Goal: Task Accomplishment & Management: Complete application form

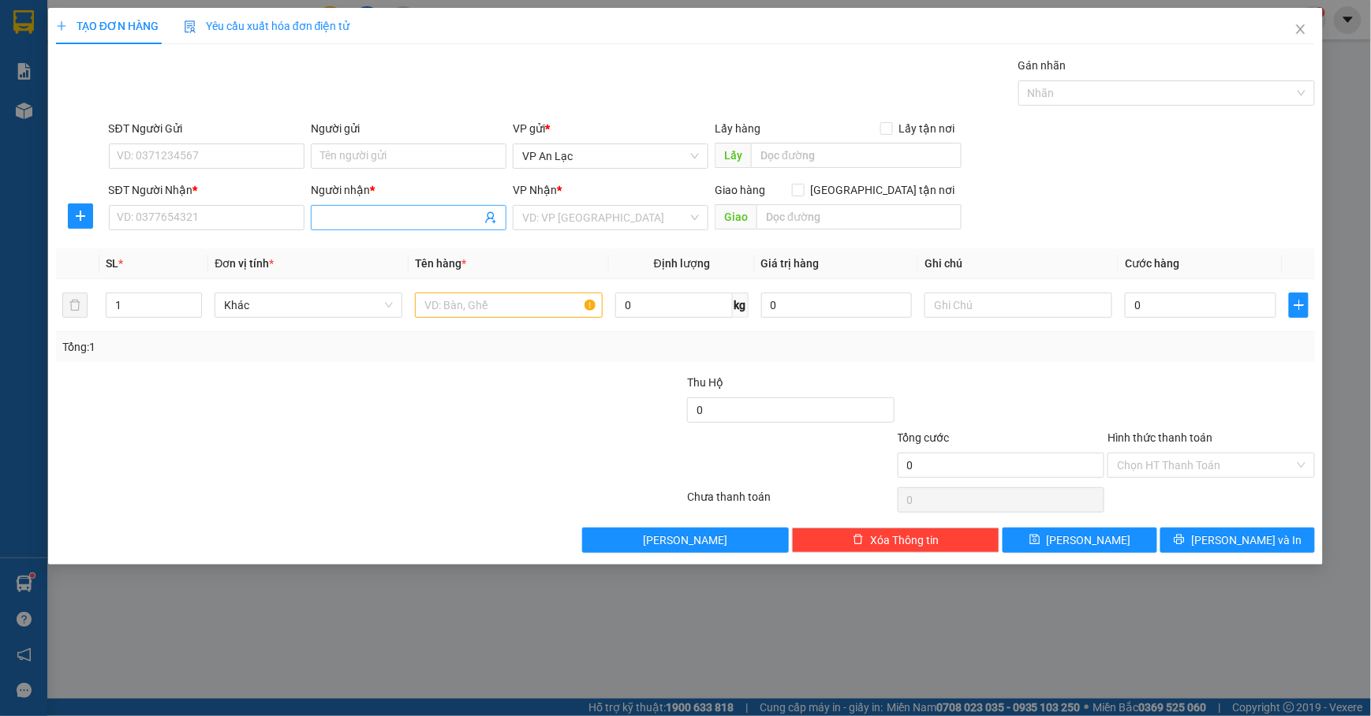
click at [331, 210] on input "Người nhận *" at bounding box center [400, 217] width 161 height 17
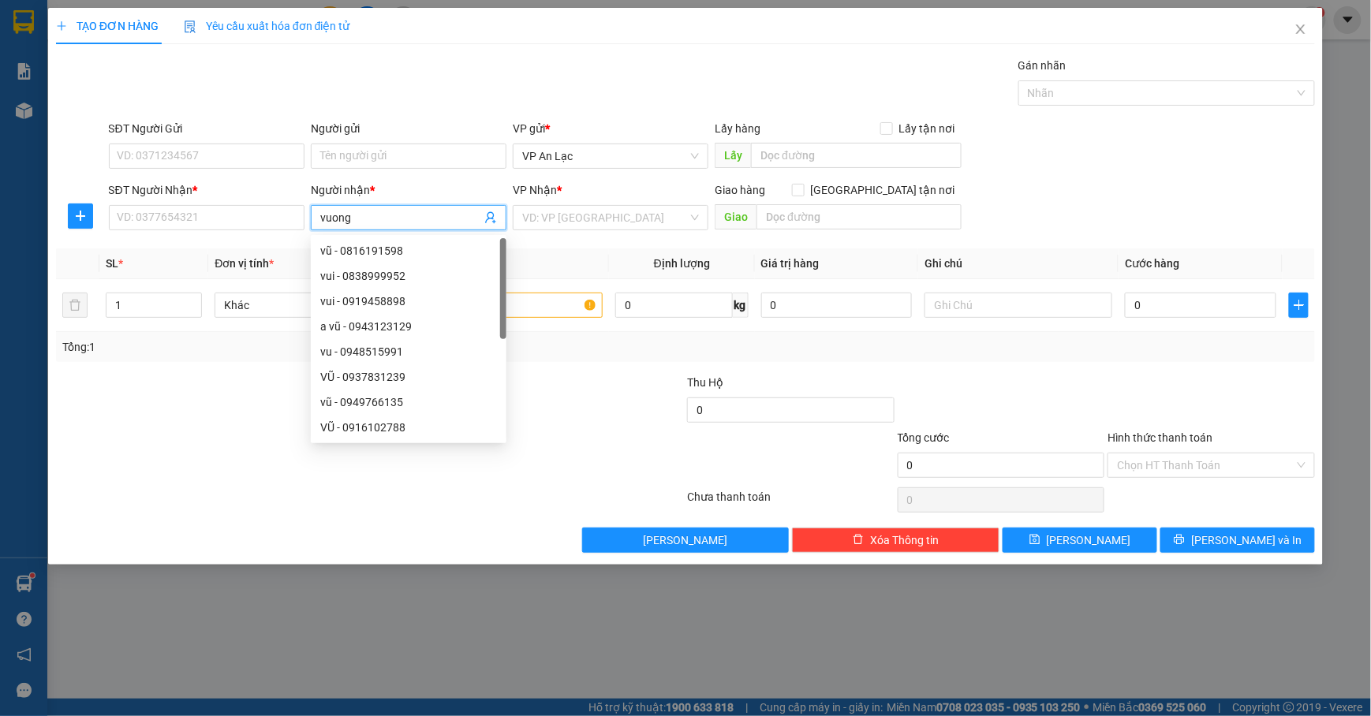
type input "vuong"
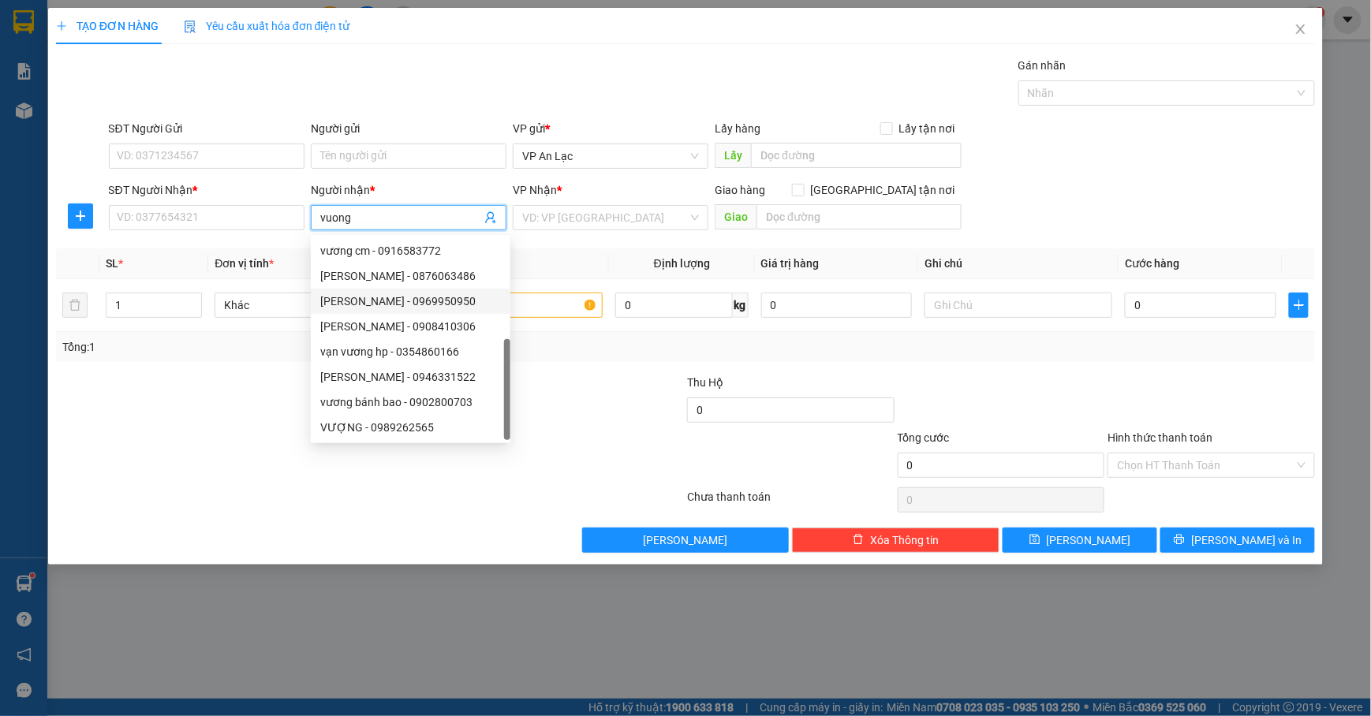
scroll to position [50, 0]
click at [398, 354] on div "vương bánh bao - 0902800703" at bounding box center [410, 351] width 181 height 17
type input "0902800703"
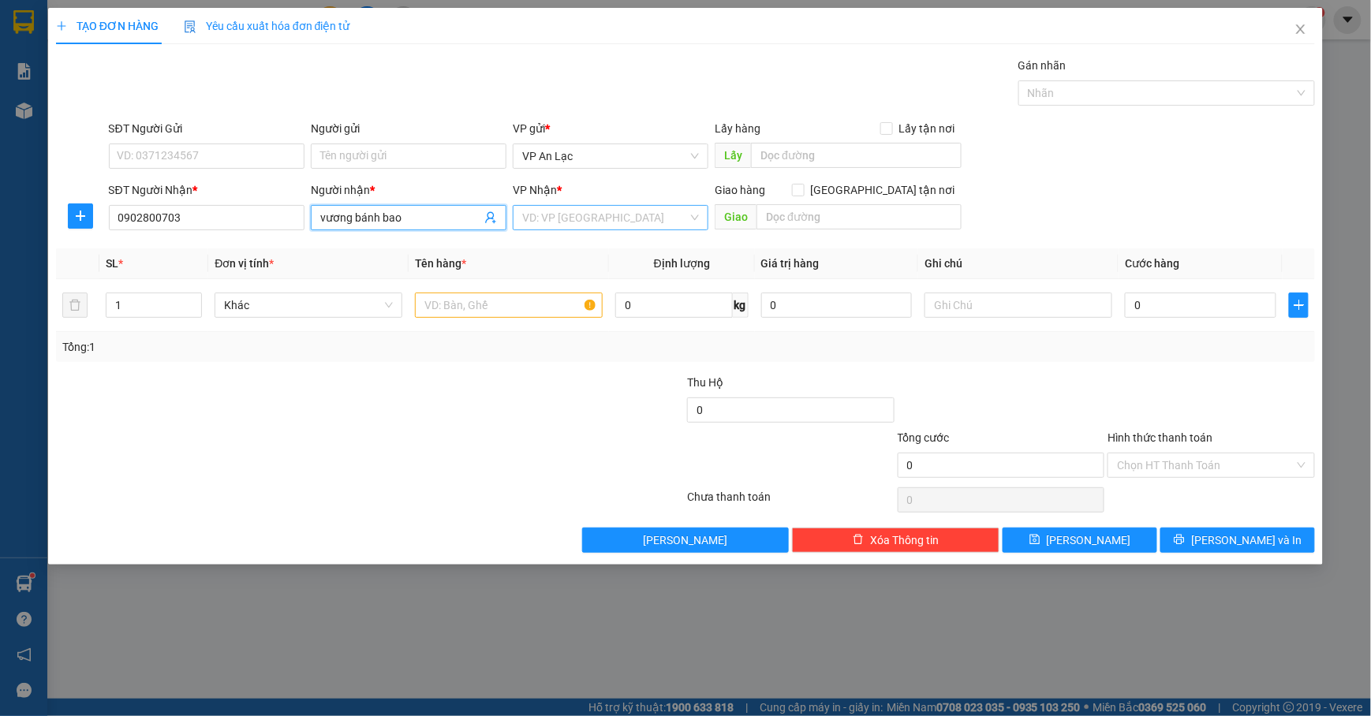
type input "vương bánh bao"
click at [622, 224] on input "search" at bounding box center [605, 218] width 166 height 24
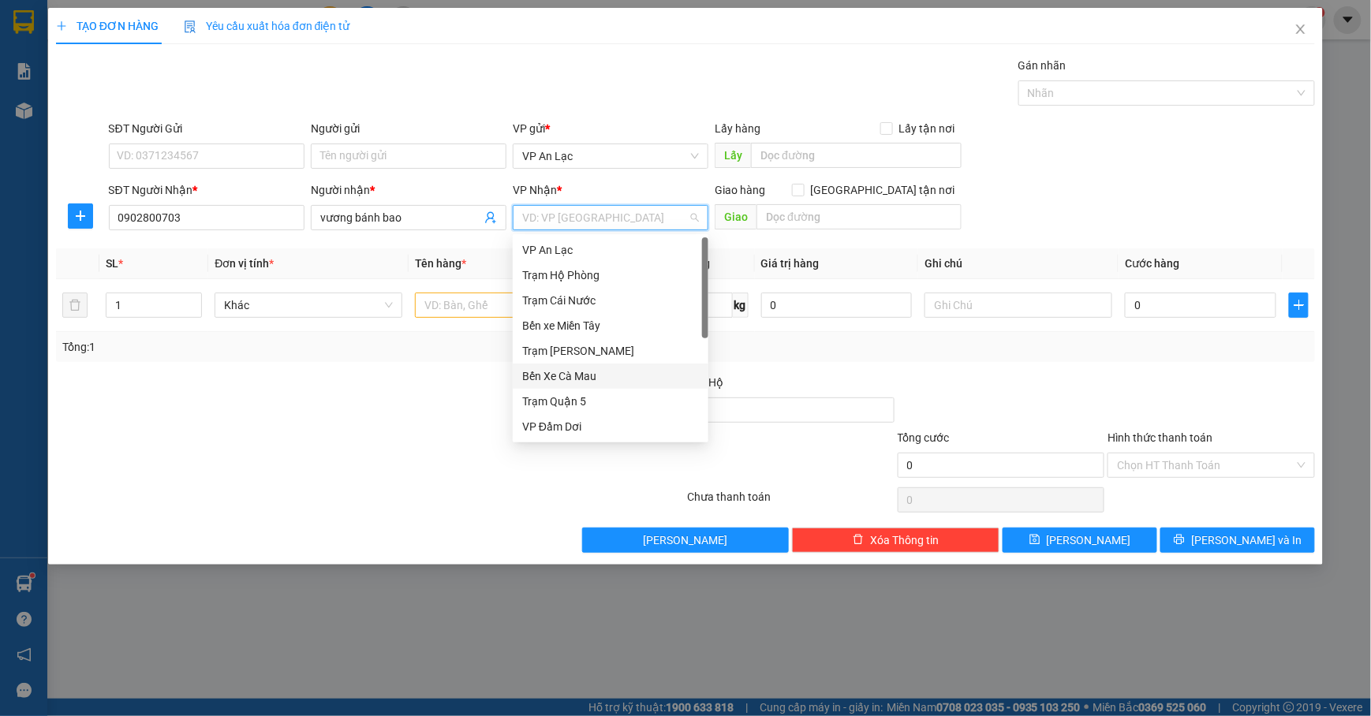
click at [541, 374] on div "Bến Xe Cà Mau" at bounding box center [610, 376] width 177 height 17
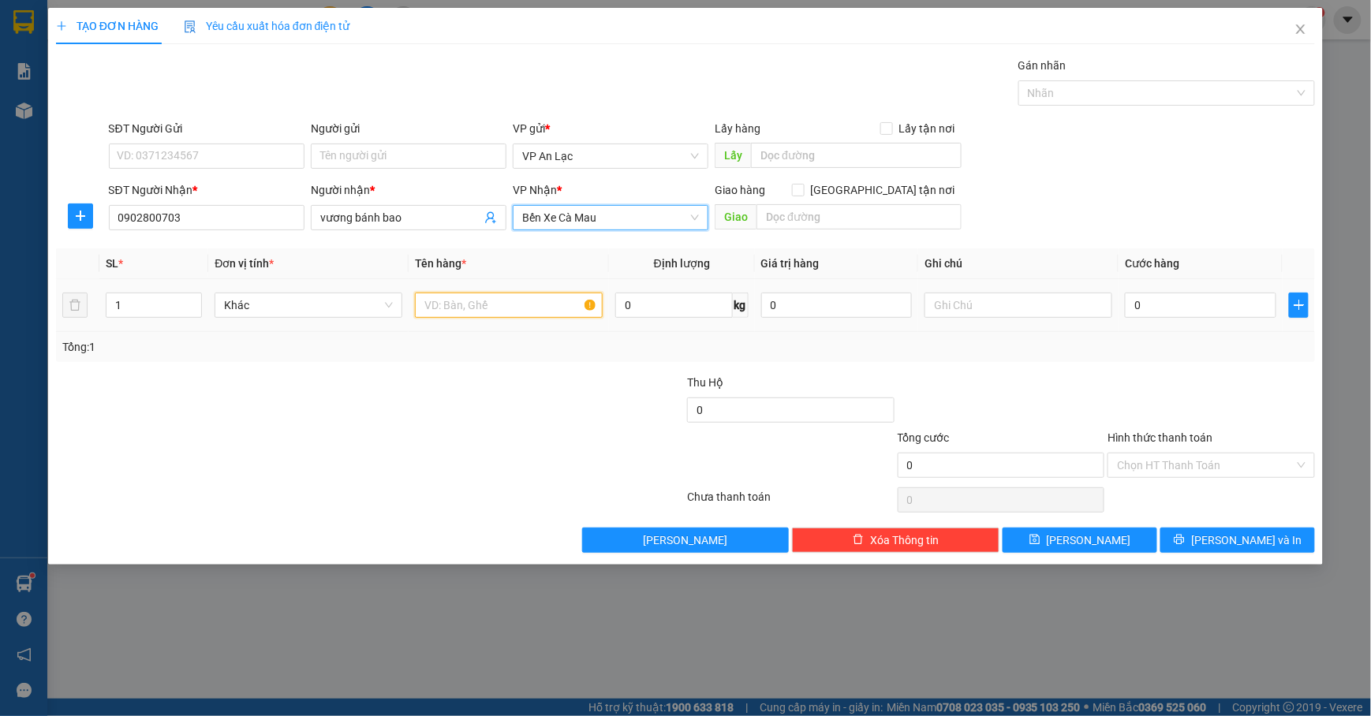
click at [472, 306] on input "text" at bounding box center [509, 305] width 188 height 25
type input "2"
click at [186, 303] on span "Increase Value" at bounding box center [192, 301] width 17 height 14
click at [529, 301] on input "text" at bounding box center [509, 305] width 188 height 25
type input "thung"
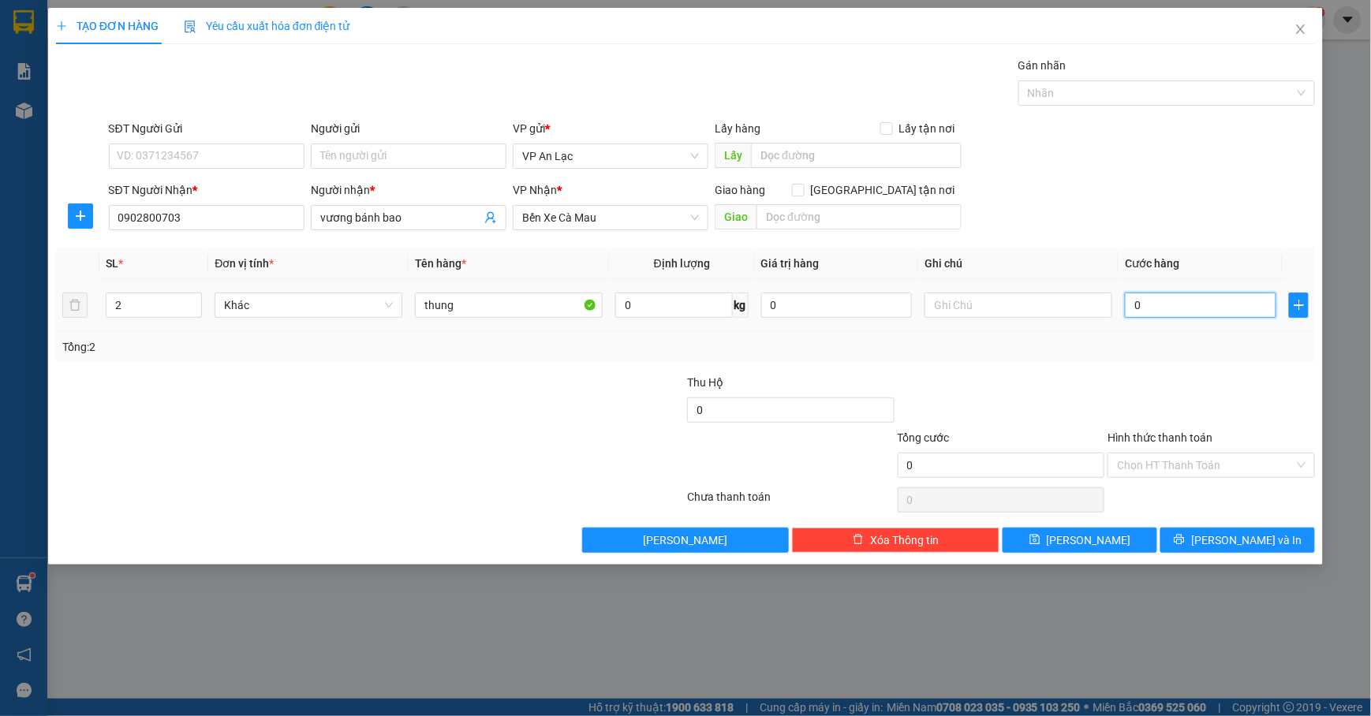
click at [1127, 309] on input "0" at bounding box center [1200, 305] width 151 height 25
type input "80"
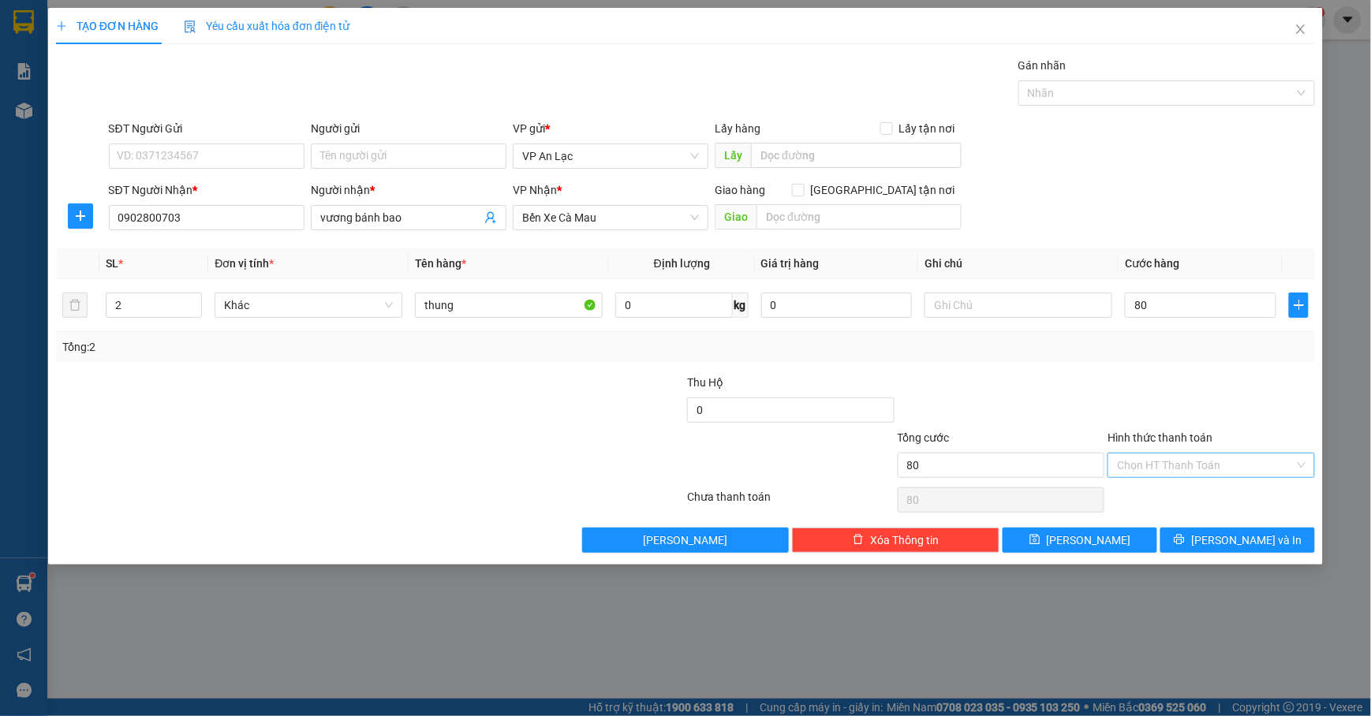
type input "80.000"
click at [1222, 471] on input "Hình thức thanh toán" at bounding box center [1206, 466] width 178 height 24
click at [1188, 502] on div "Tại văn phòng" at bounding box center [1212, 499] width 189 height 17
type input "0"
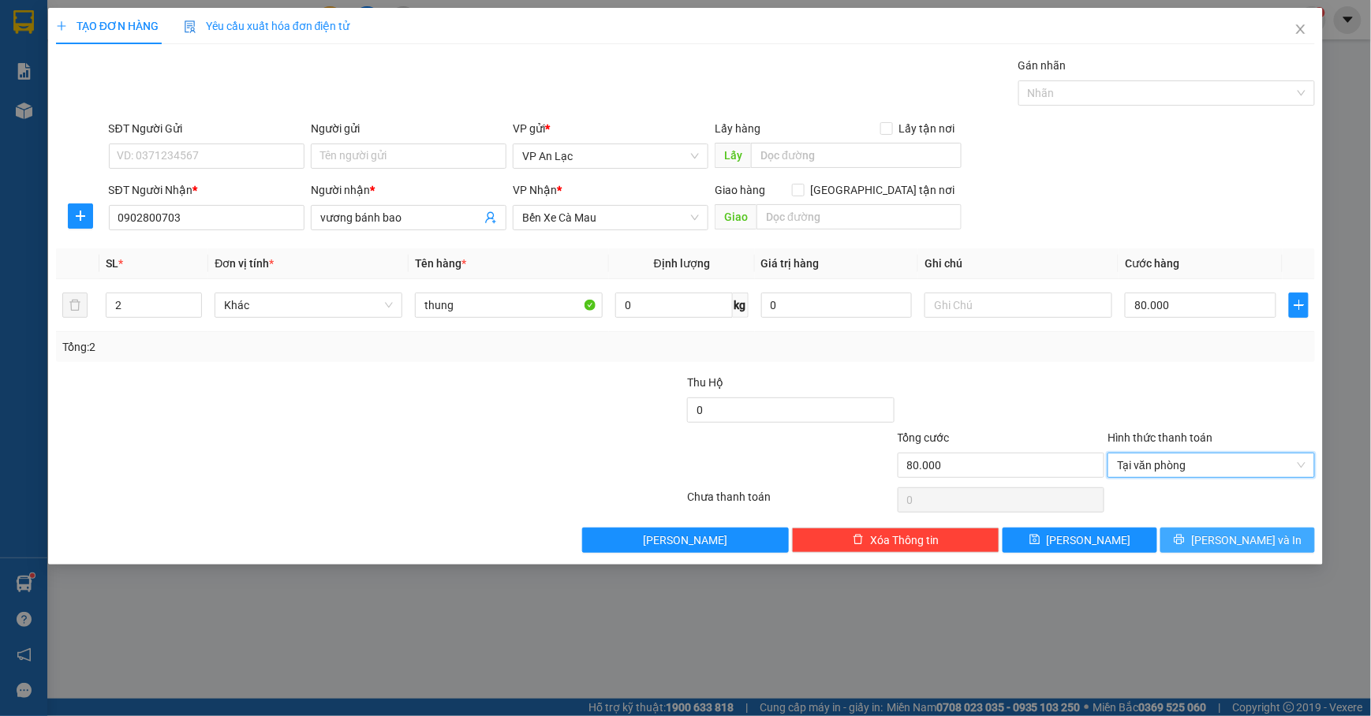
click at [1198, 551] on button "[PERSON_NAME] và In" at bounding box center [1238, 540] width 155 height 25
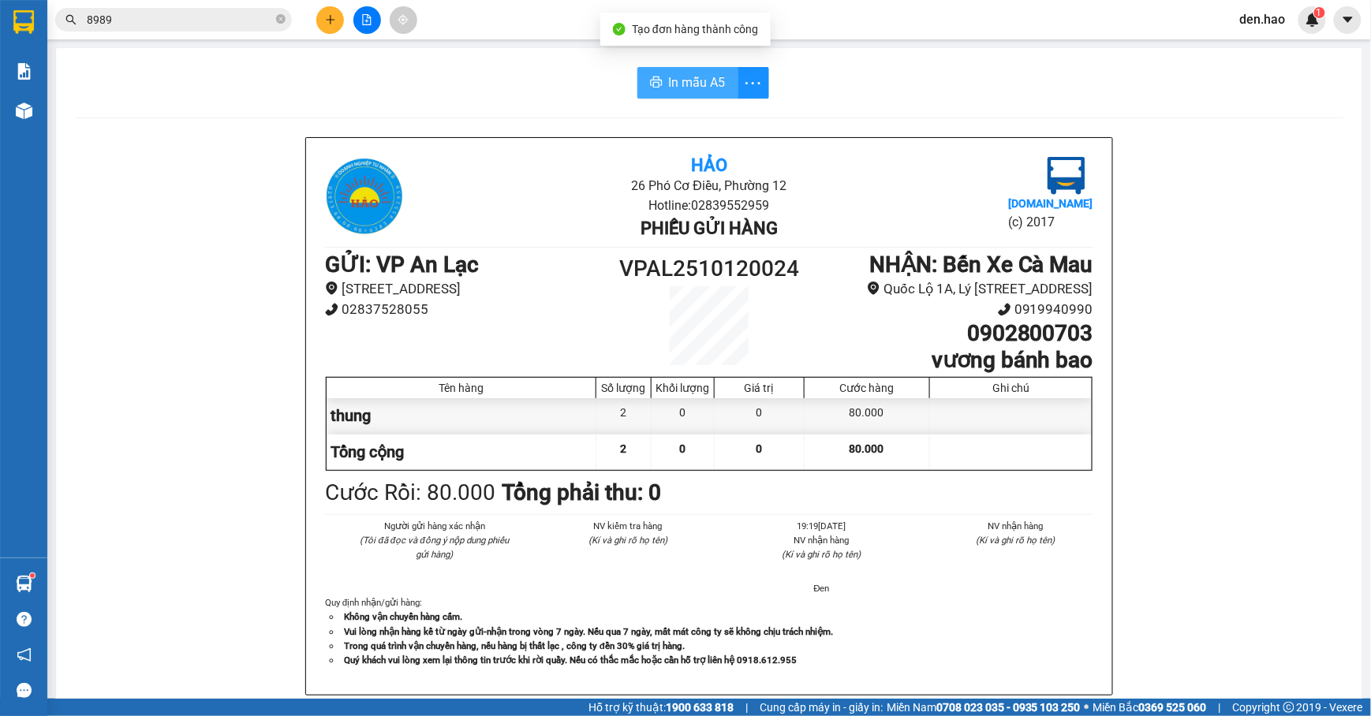
click at [720, 76] on button "In mẫu A5" at bounding box center [688, 83] width 101 height 32
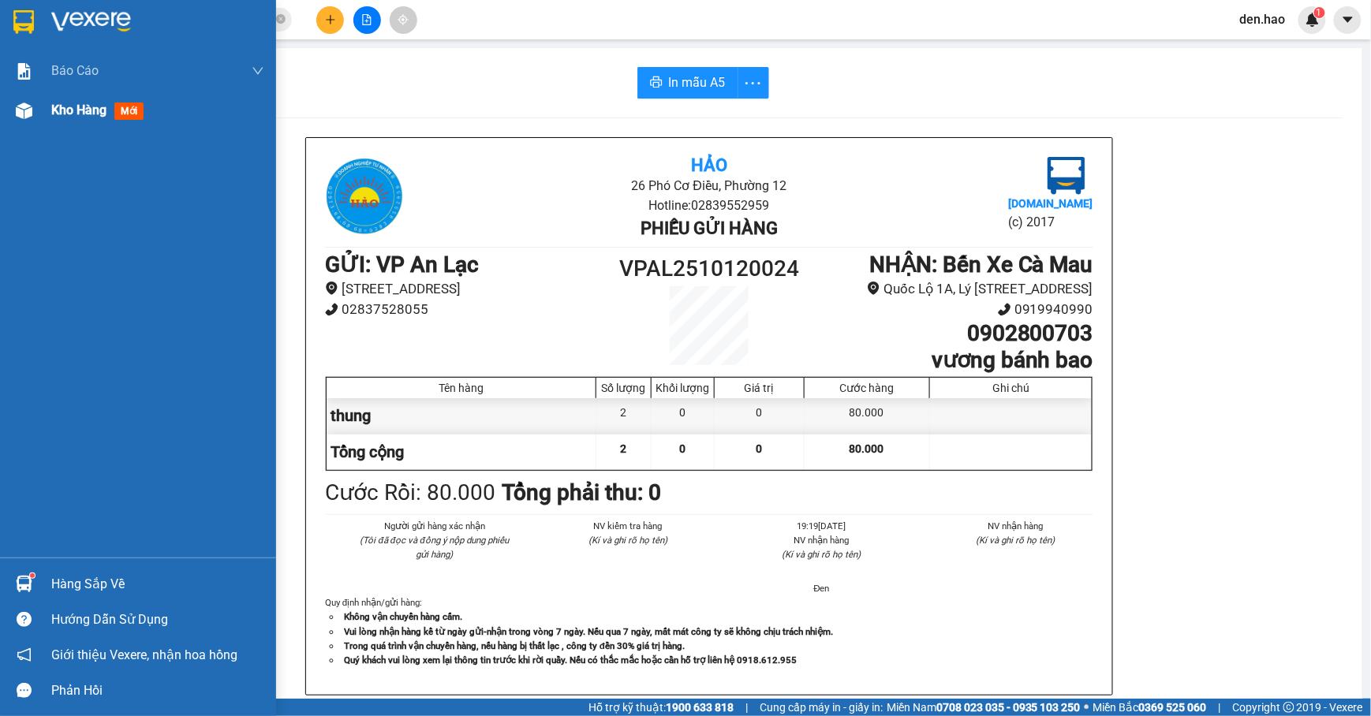
click at [29, 103] on img at bounding box center [24, 111] width 17 height 17
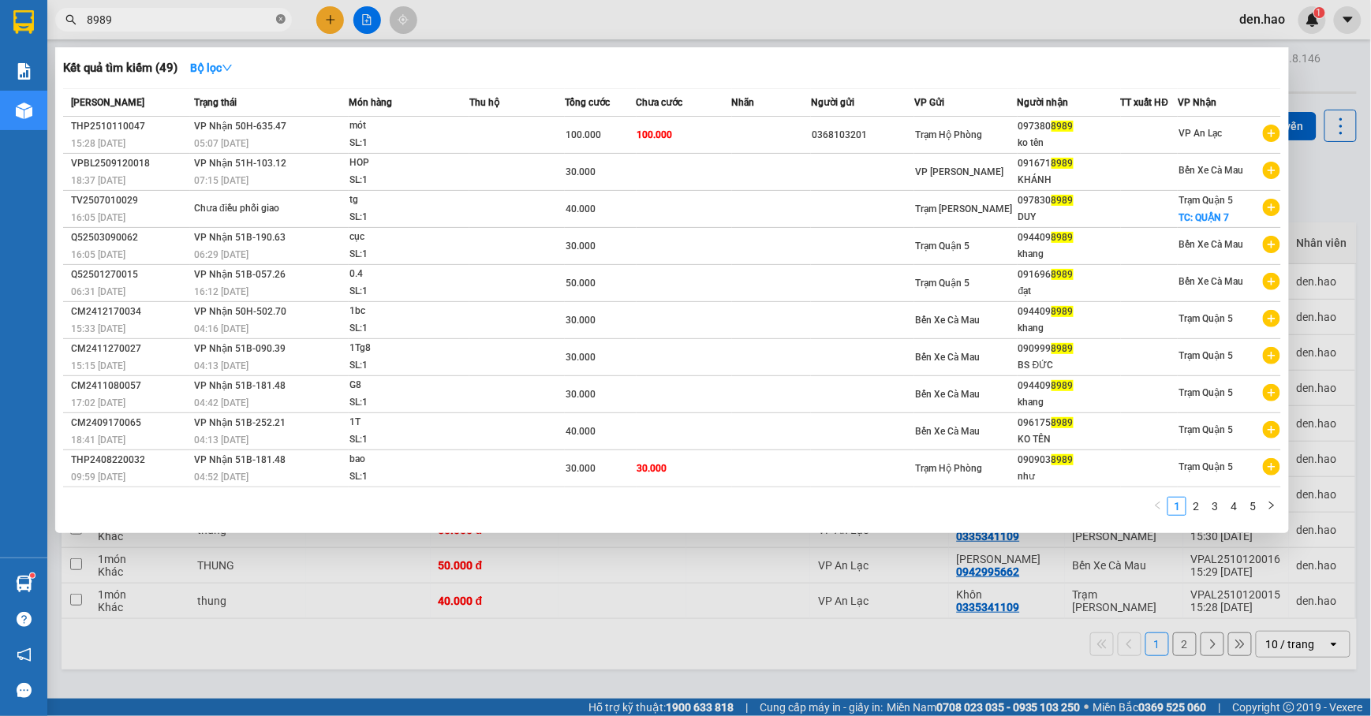
click at [281, 17] on icon "close-circle" at bounding box center [280, 18] width 9 height 9
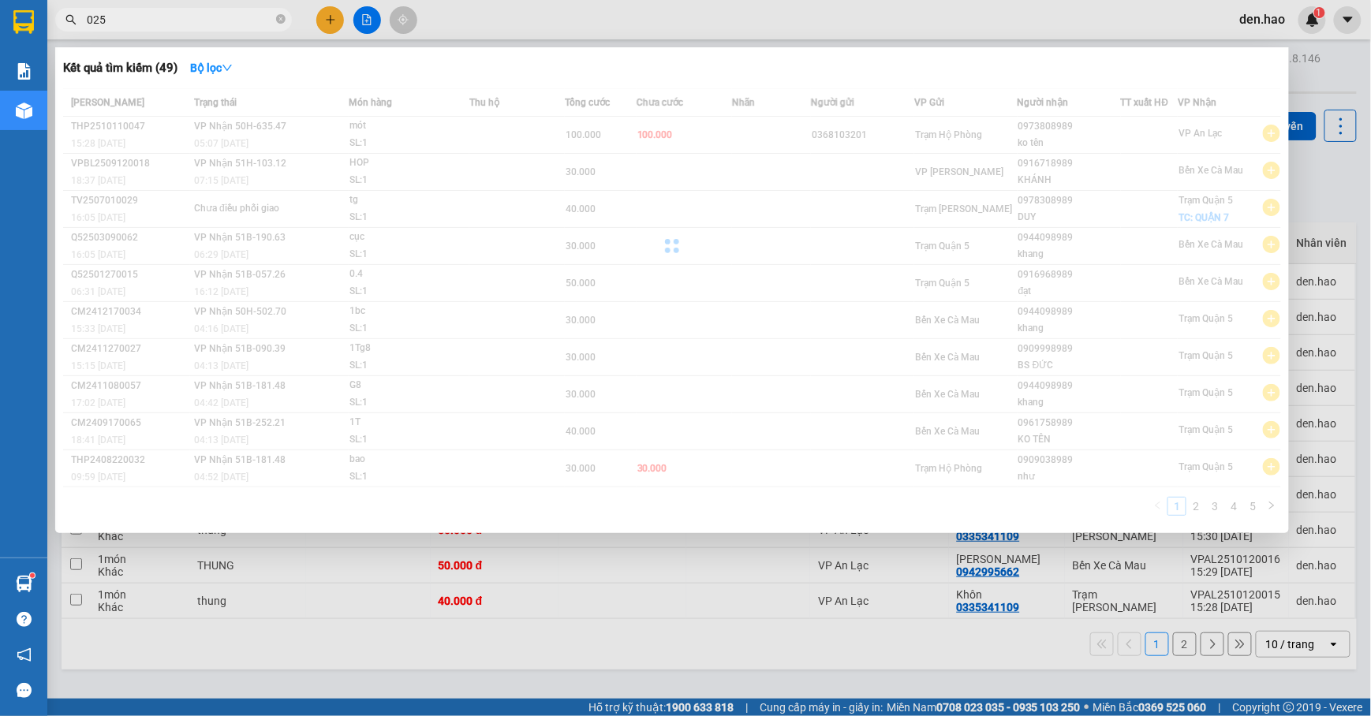
type input "0255"
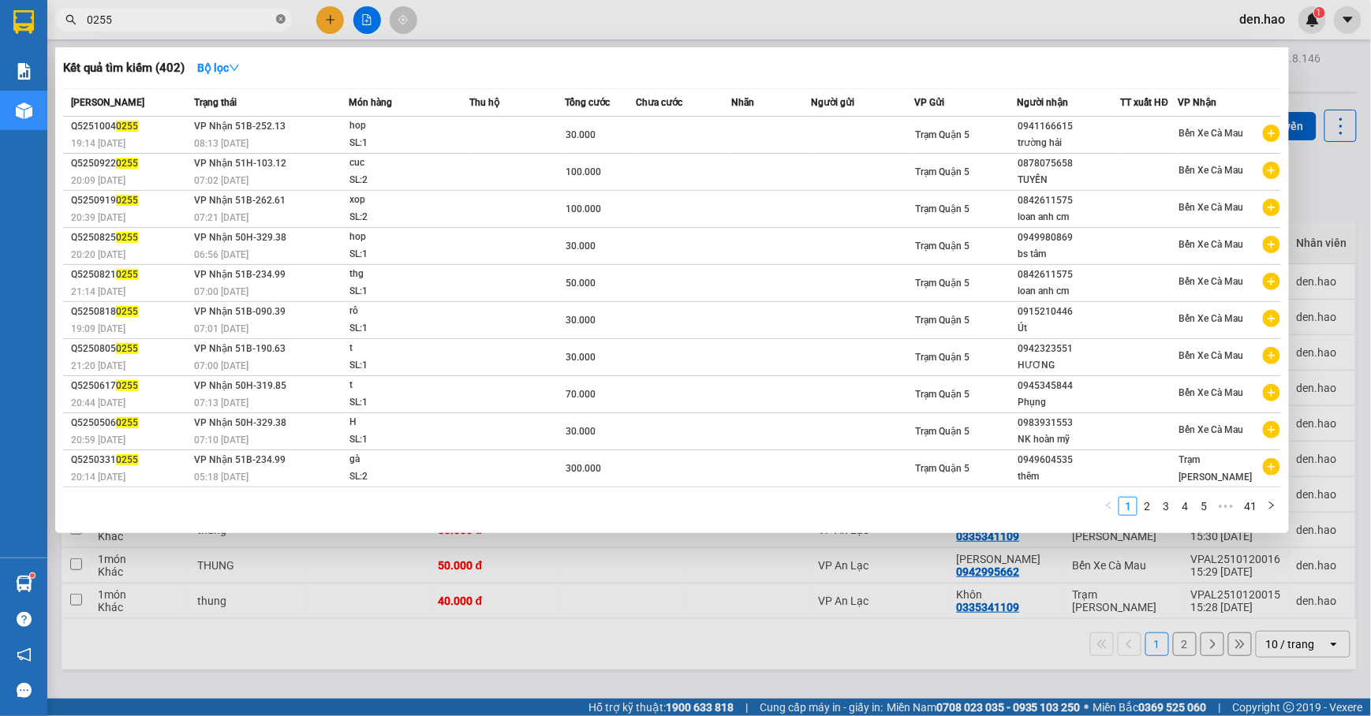
click at [279, 25] on span at bounding box center [280, 20] width 9 height 15
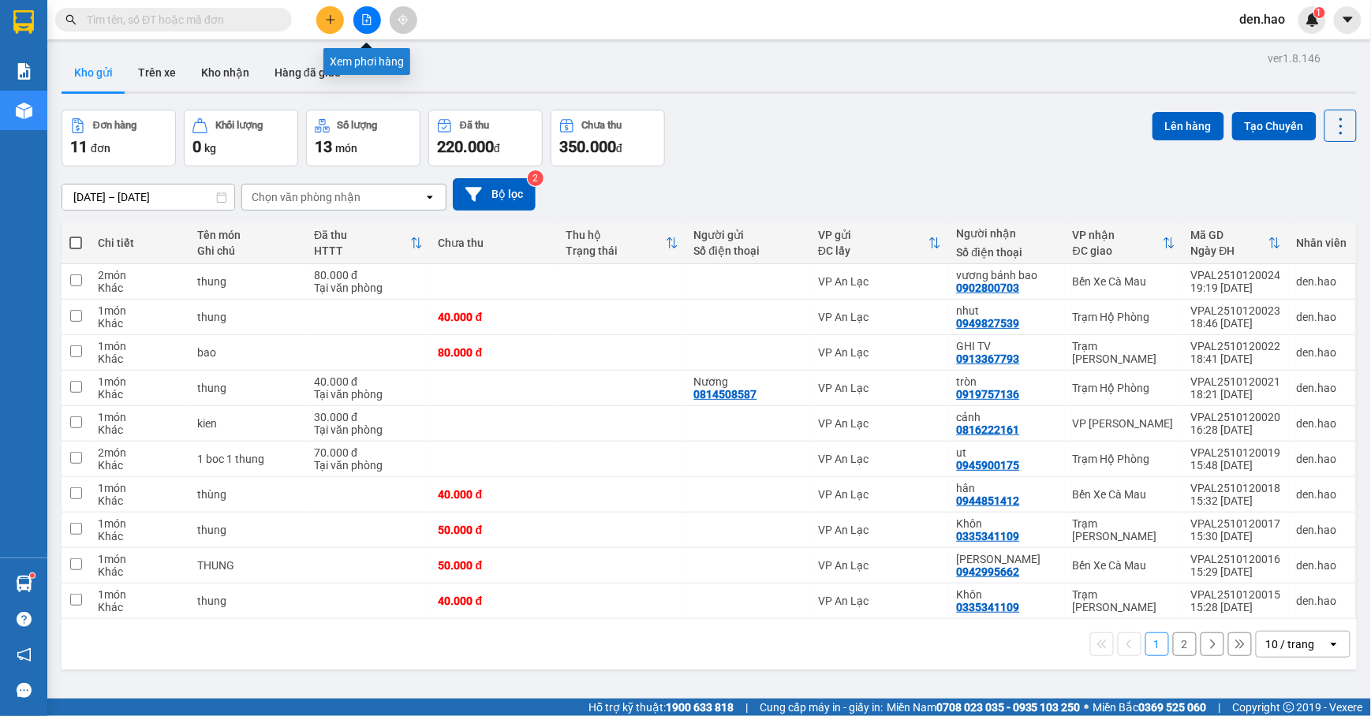
click at [360, 10] on button at bounding box center [367, 20] width 28 height 28
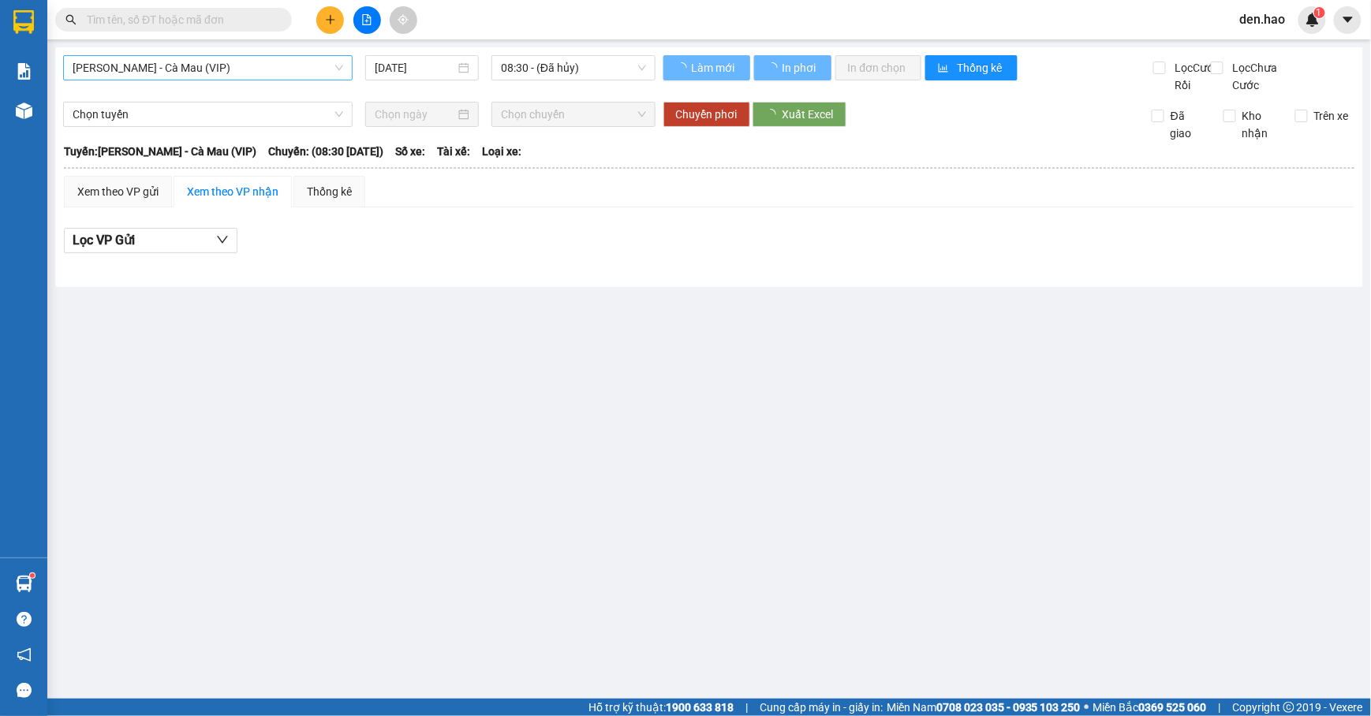
click at [209, 62] on span "[PERSON_NAME] - Cà Mau (VIP)" at bounding box center [208, 68] width 271 height 24
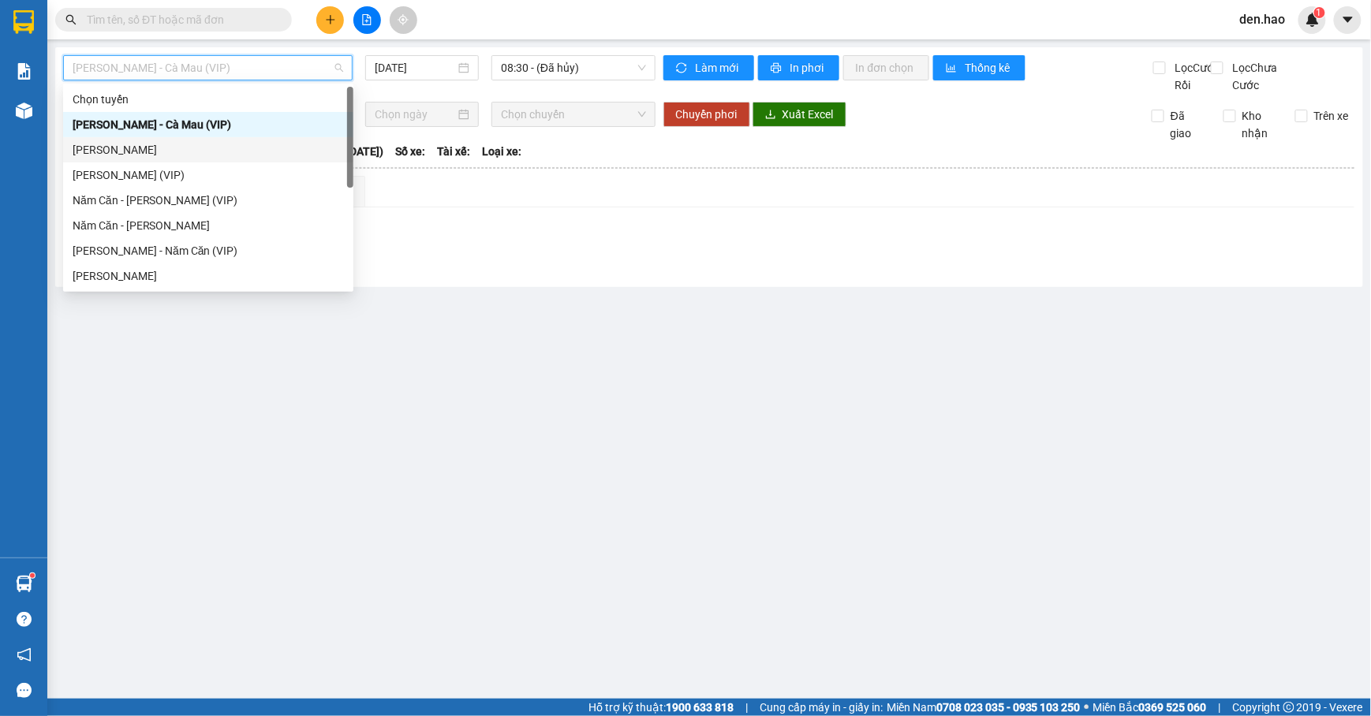
click at [178, 144] on div "[PERSON_NAME]" at bounding box center [208, 149] width 271 height 17
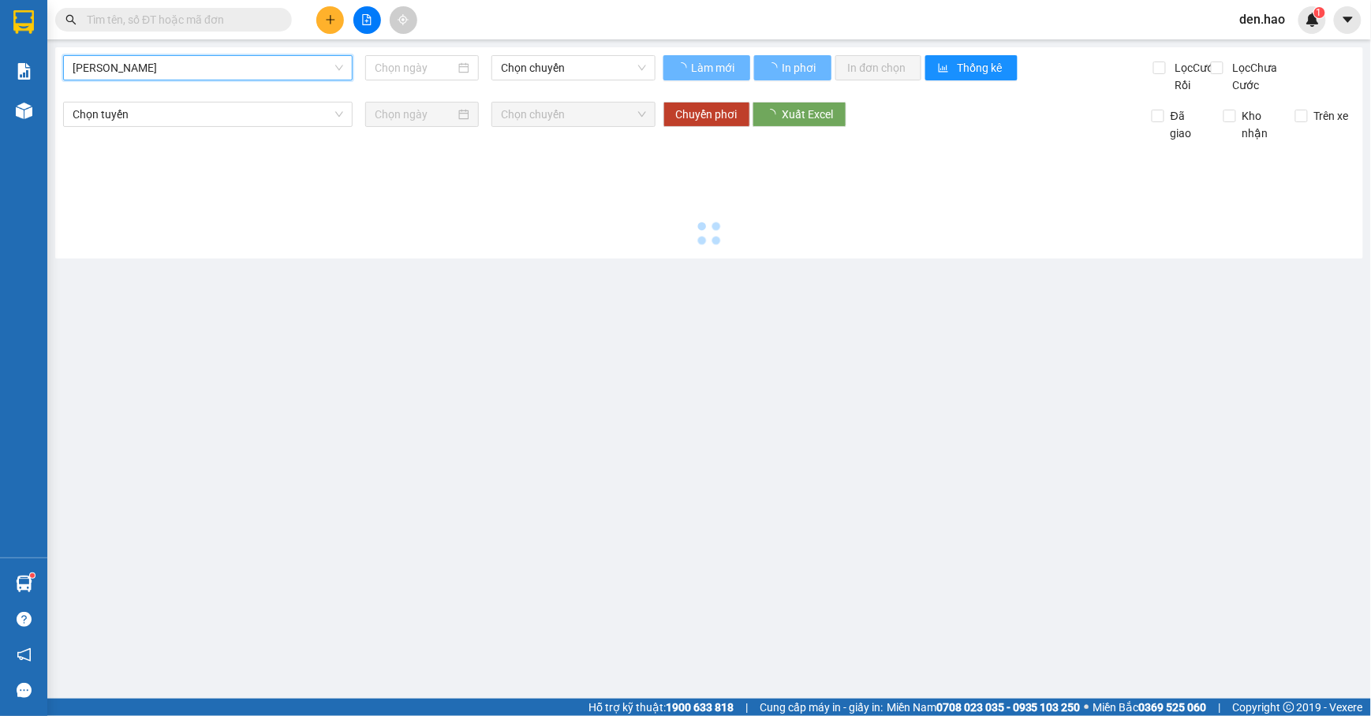
type input "[DATE]"
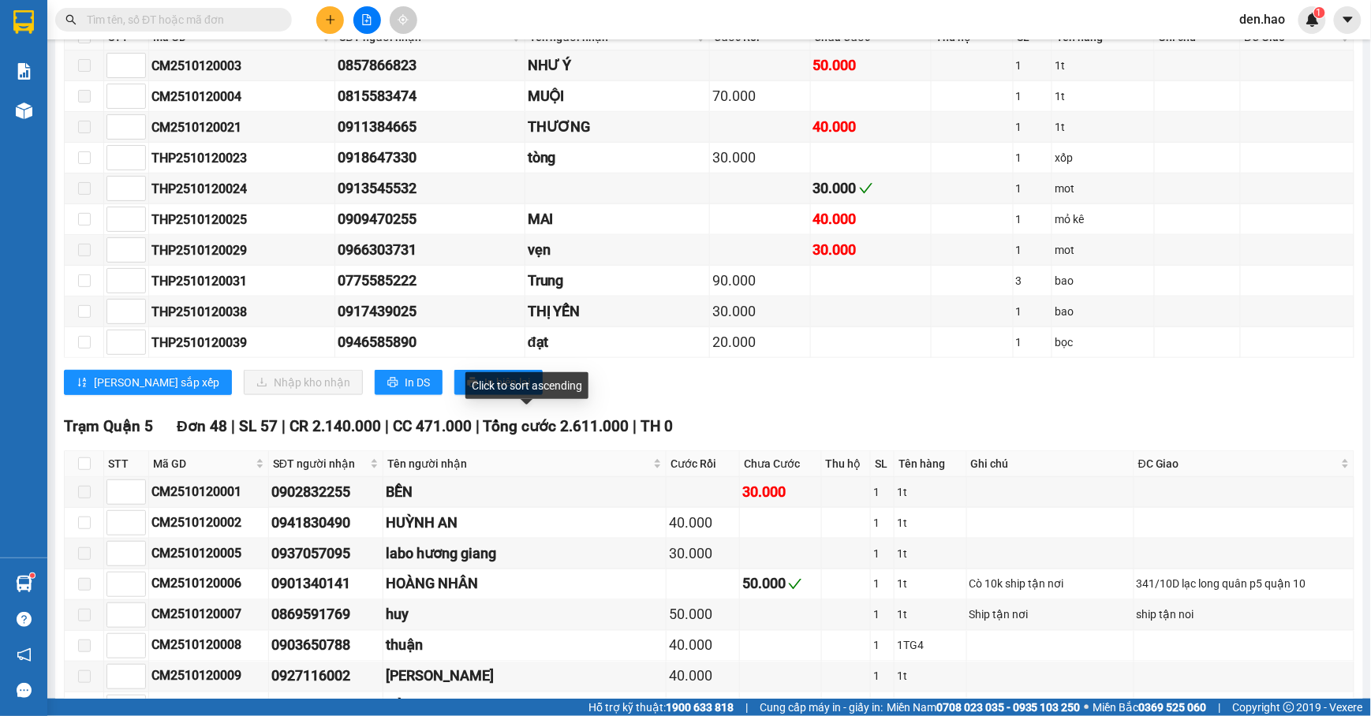
scroll to position [316, 0]
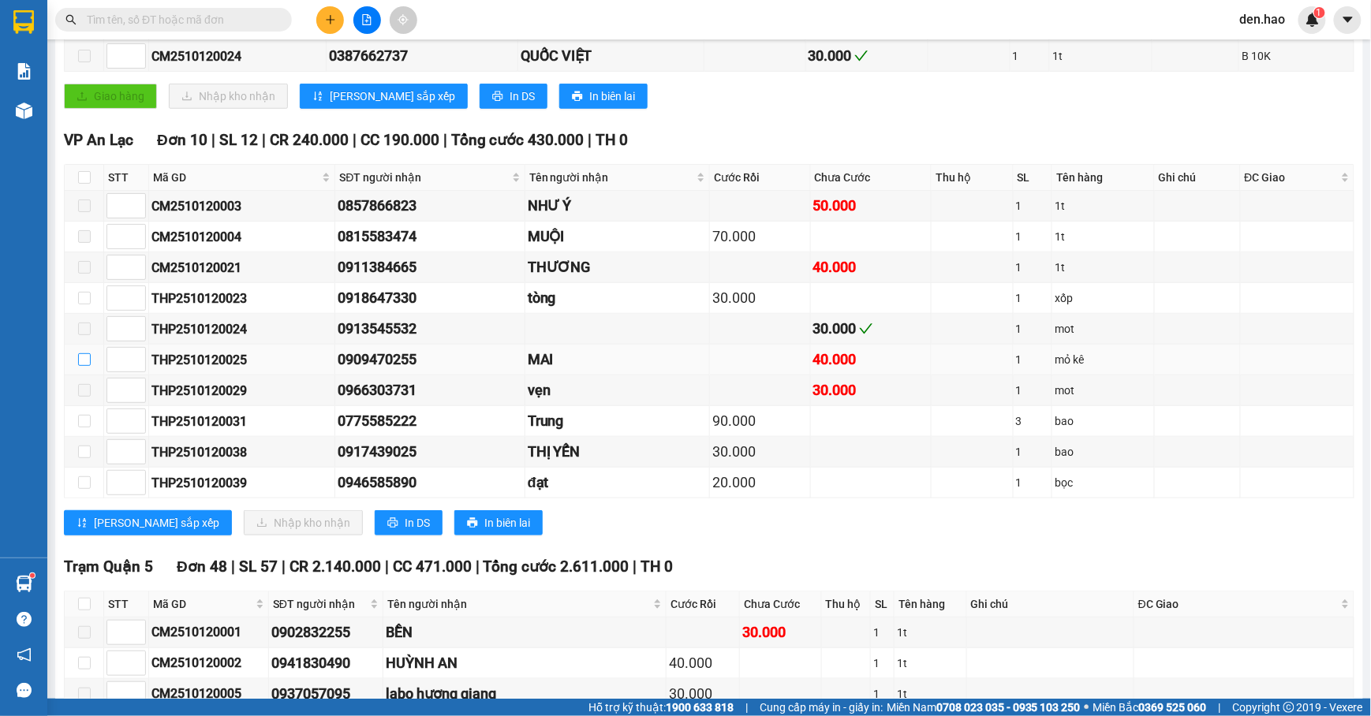
click at [87, 366] on input "checkbox" at bounding box center [84, 359] width 13 height 13
checkbox input "true"
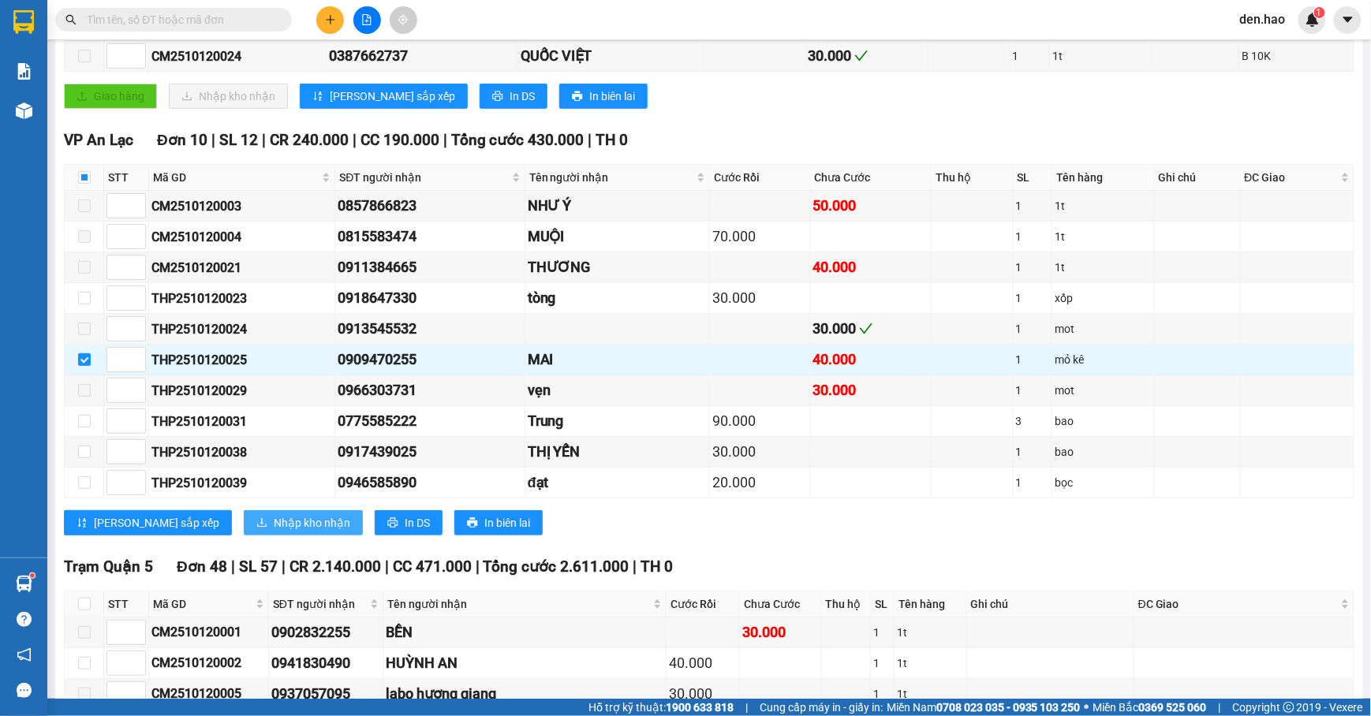
click at [274, 532] on span "Nhập kho nhận" at bounding box center [312, 522] width 77 height 17
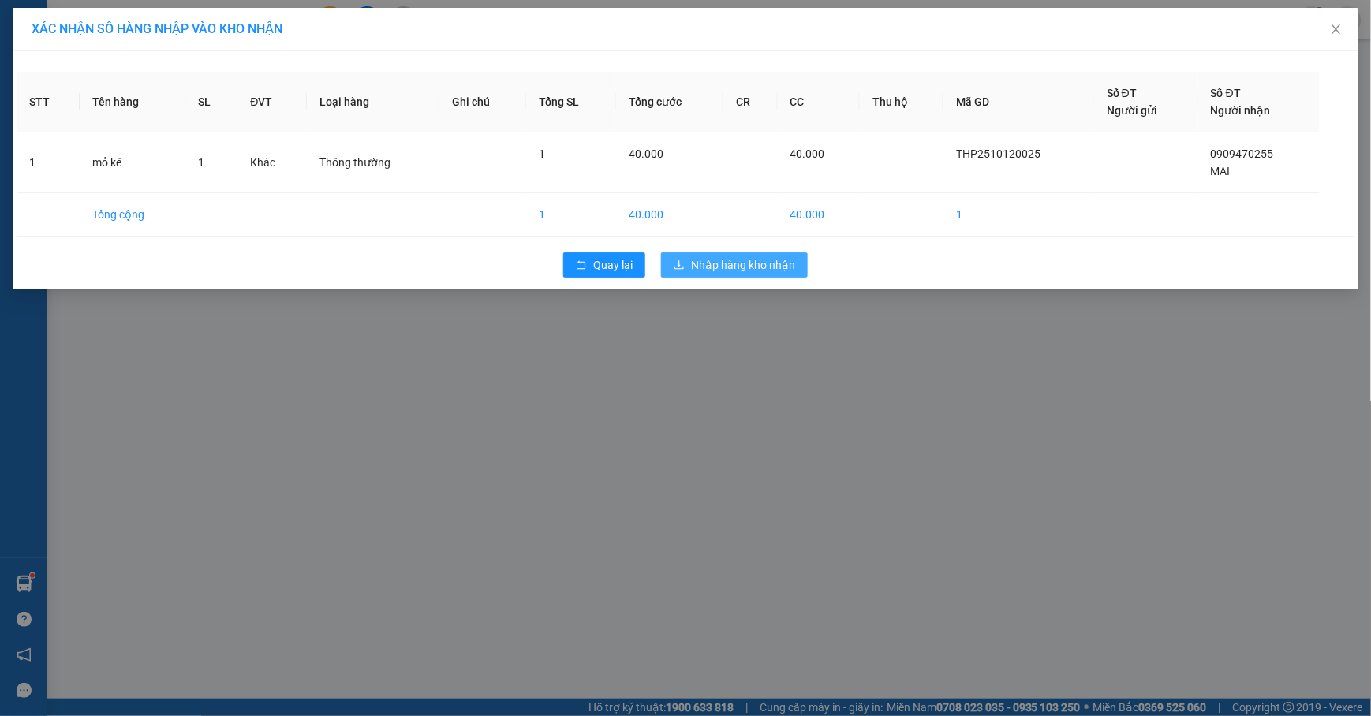
click at [739, 266] on span "Nhập hàng kho nhận" at bounding box center [743, 264] width 104 height 17
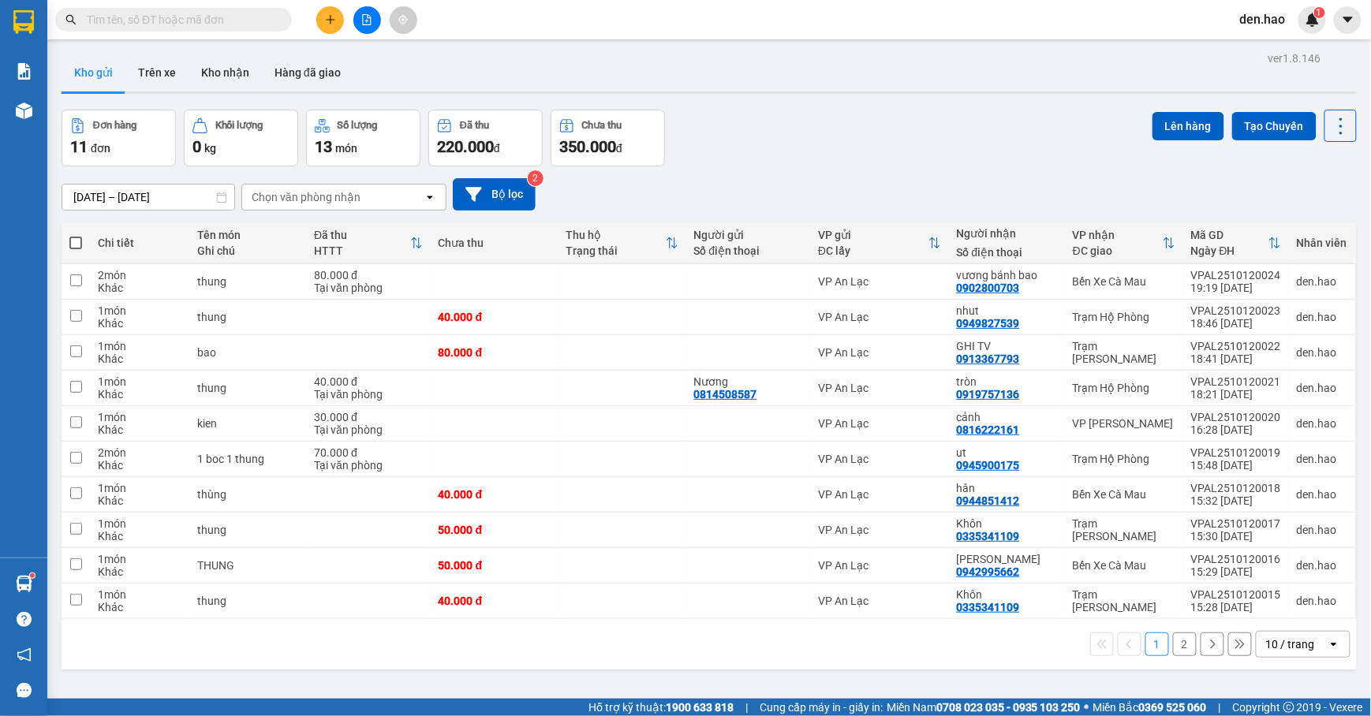
click at [1176, 645] on button "2" at bounding box center [1185, 645] width 24 height 24
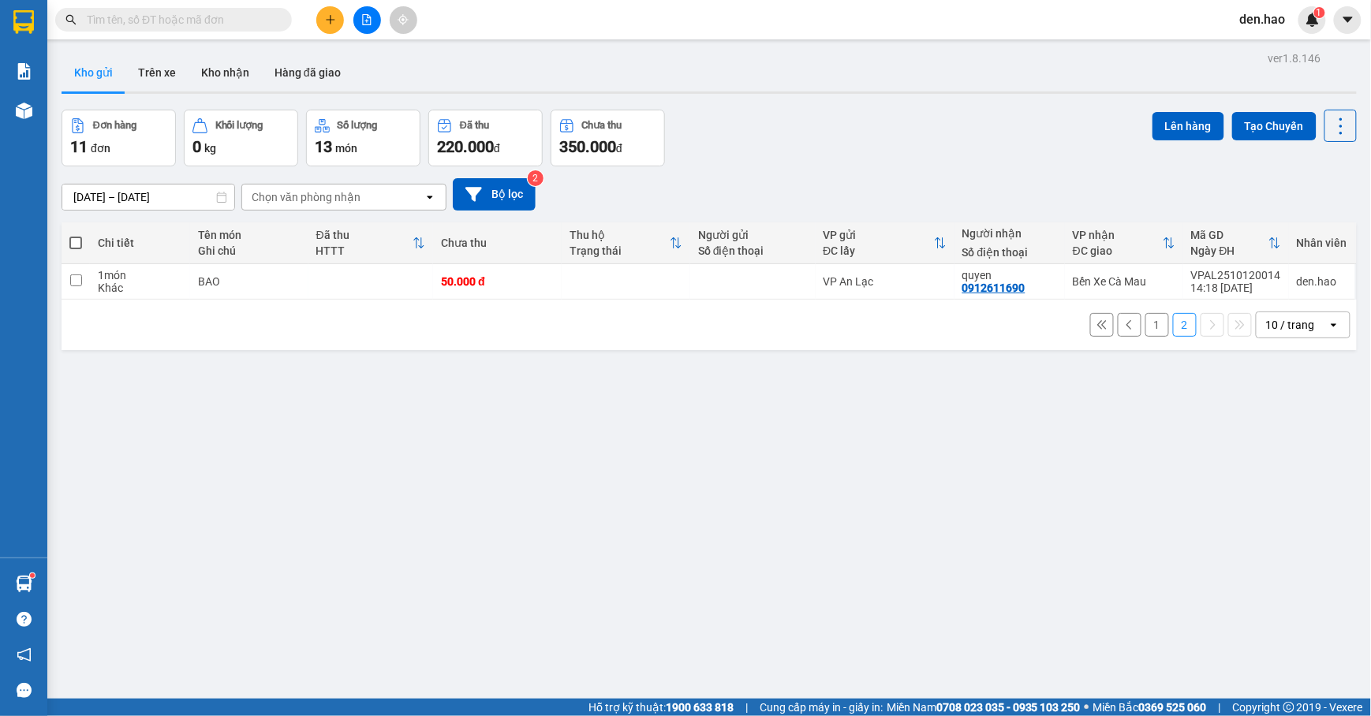
click at [83, 237] on th at bounding box center [76, 244] width 28 height 42
click at [77, 240] on span at bounding box center [75, 243] width 13 height 13
click at [76, 235] on input "checkbox" at bounding box center [76, 235] width 0 height 0
checkbox input "true"
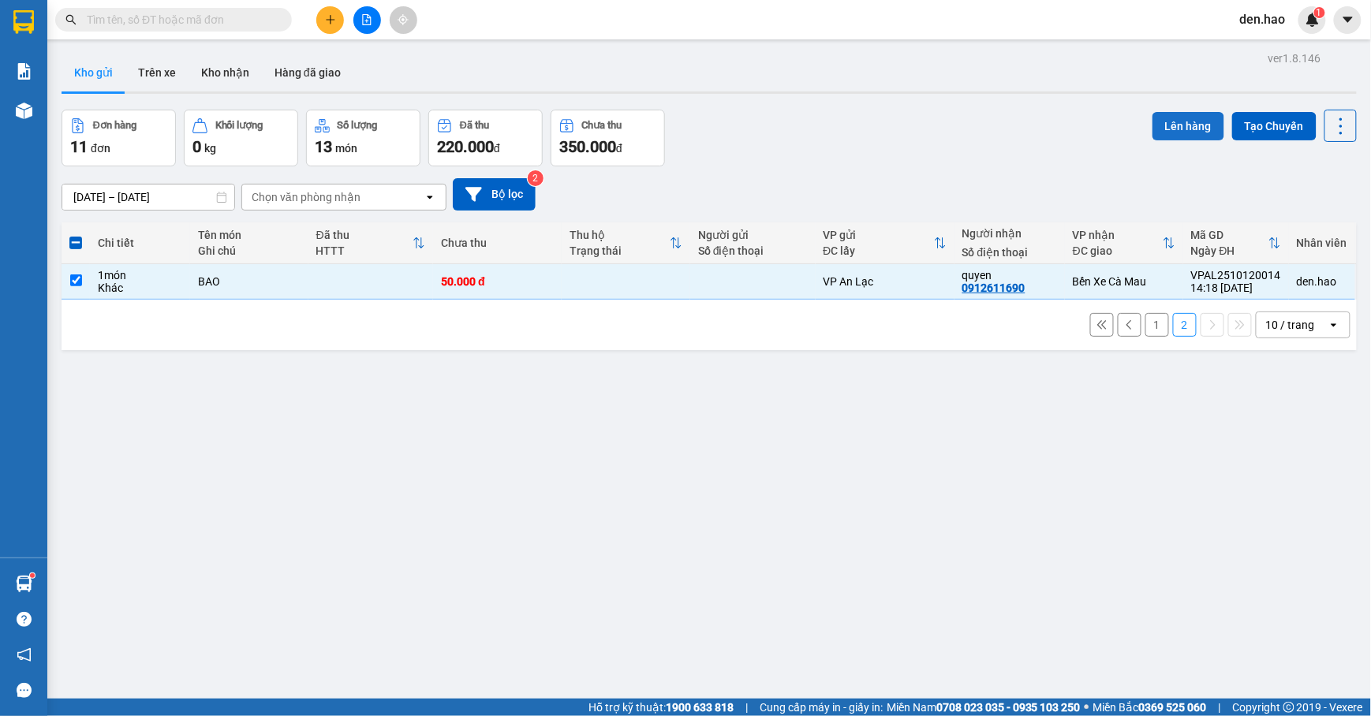
click at [1175, 118] on button "Lên hàng" at bounding box center [1189, 126] width 72 height 28
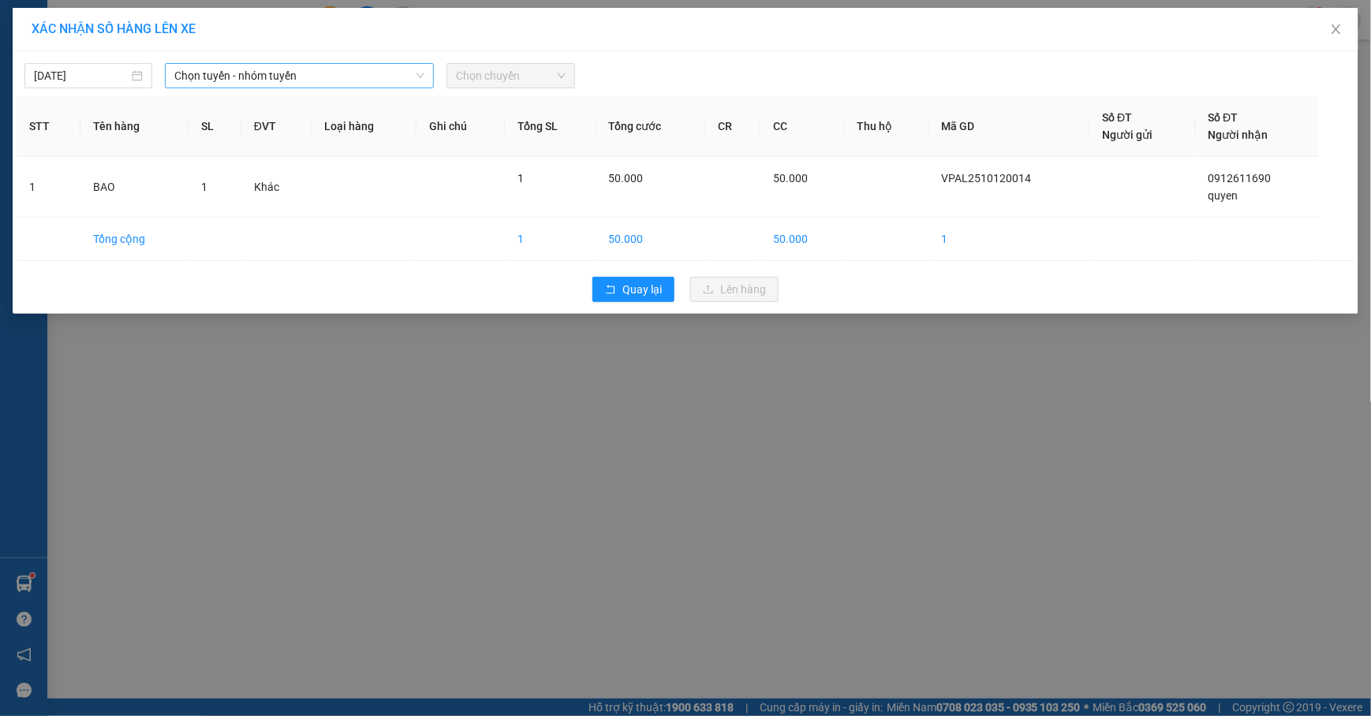
click at [320, 73] on span "Chọn tuyến - nhóm tuyến" at bounding box center [299, 76] width 250 height 24
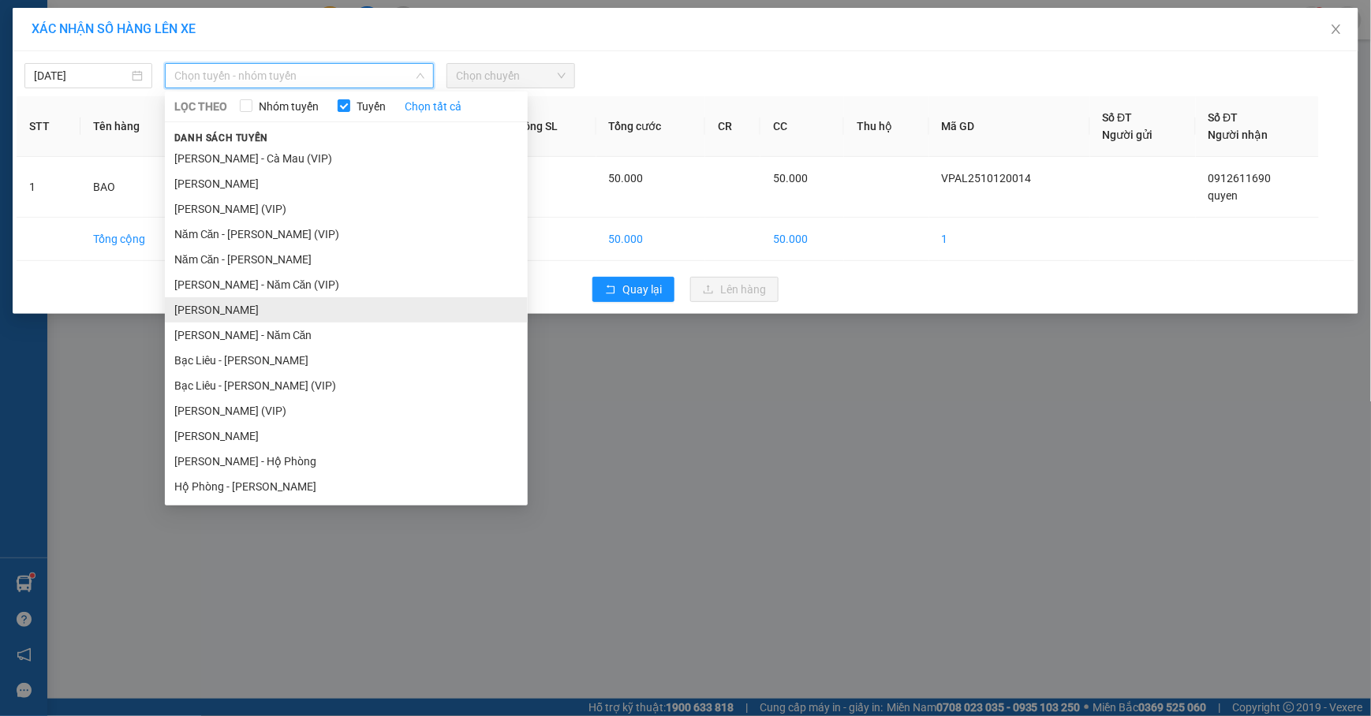
click at [289, 300] on li "[PERSON_NAME]" at bounding box center [346, 309] width 363 height 25
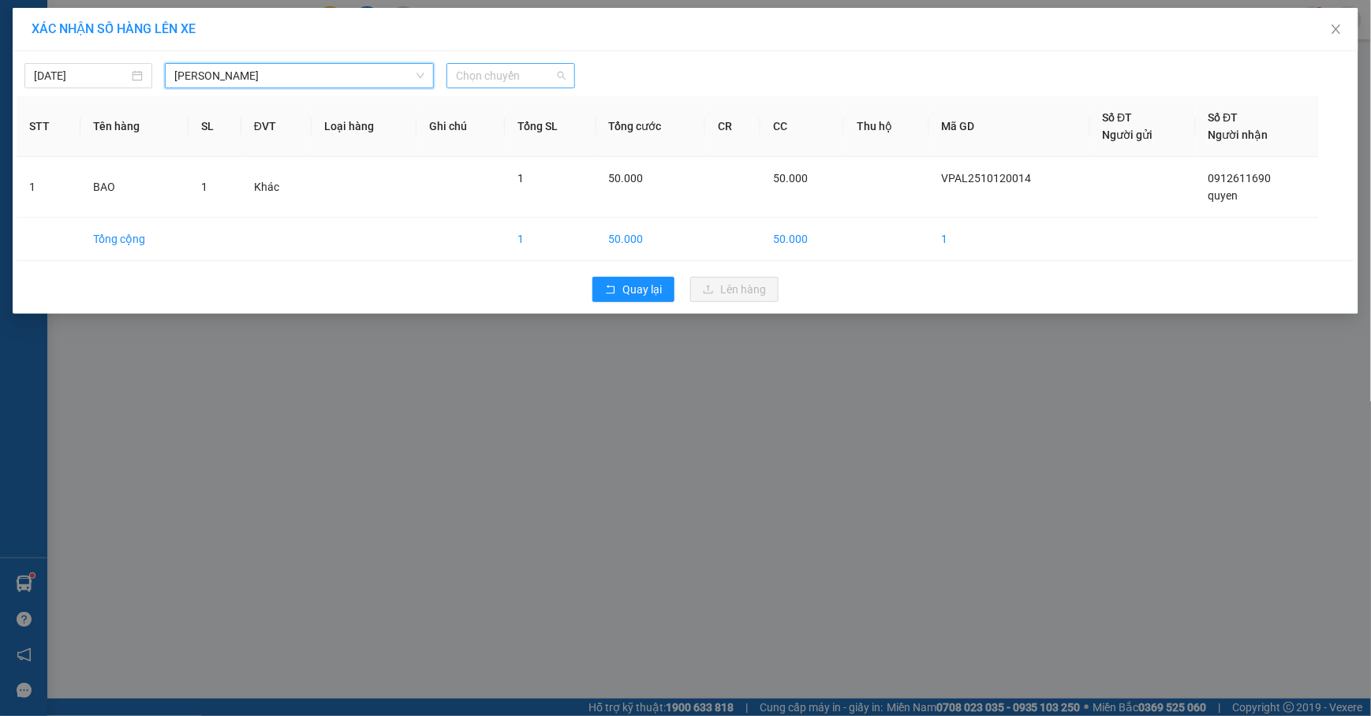
click at [530, 74] on span "Chọn chuyến" at bounding box center [510, 76] width 109 height 24
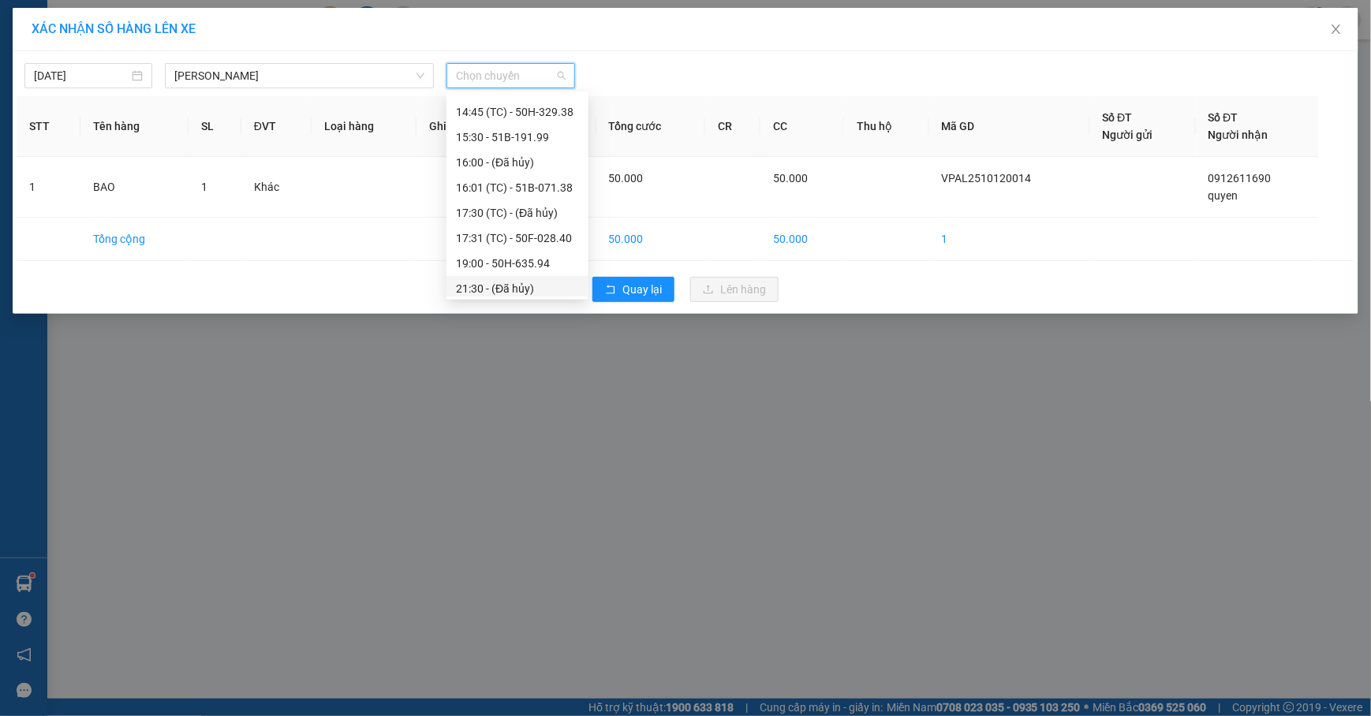
scroll to position [421, 0]
click at [511, 189] on div "19:00 - 50H-635.94" at bounding box center [517, 191] width 123 height 17
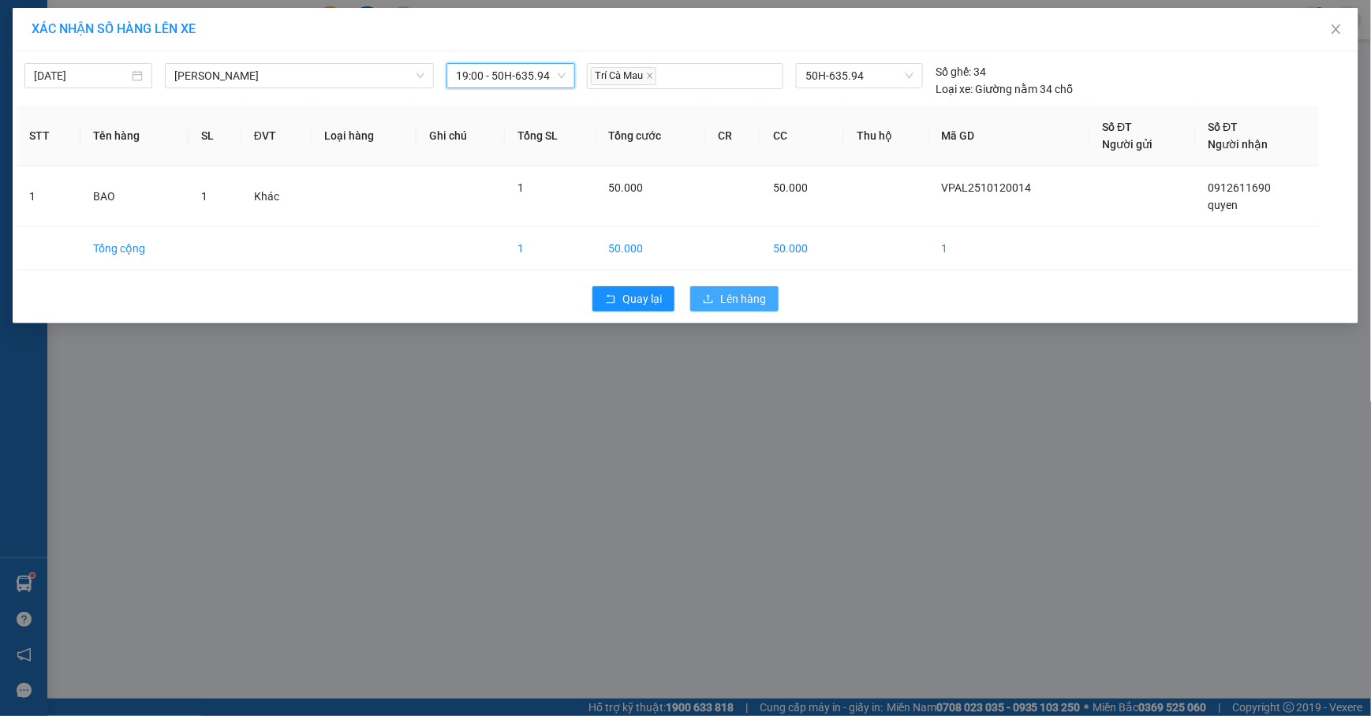
click at [724, 300] on span "Lên hàng" at bounding box center [743, 298] width 46 height 17
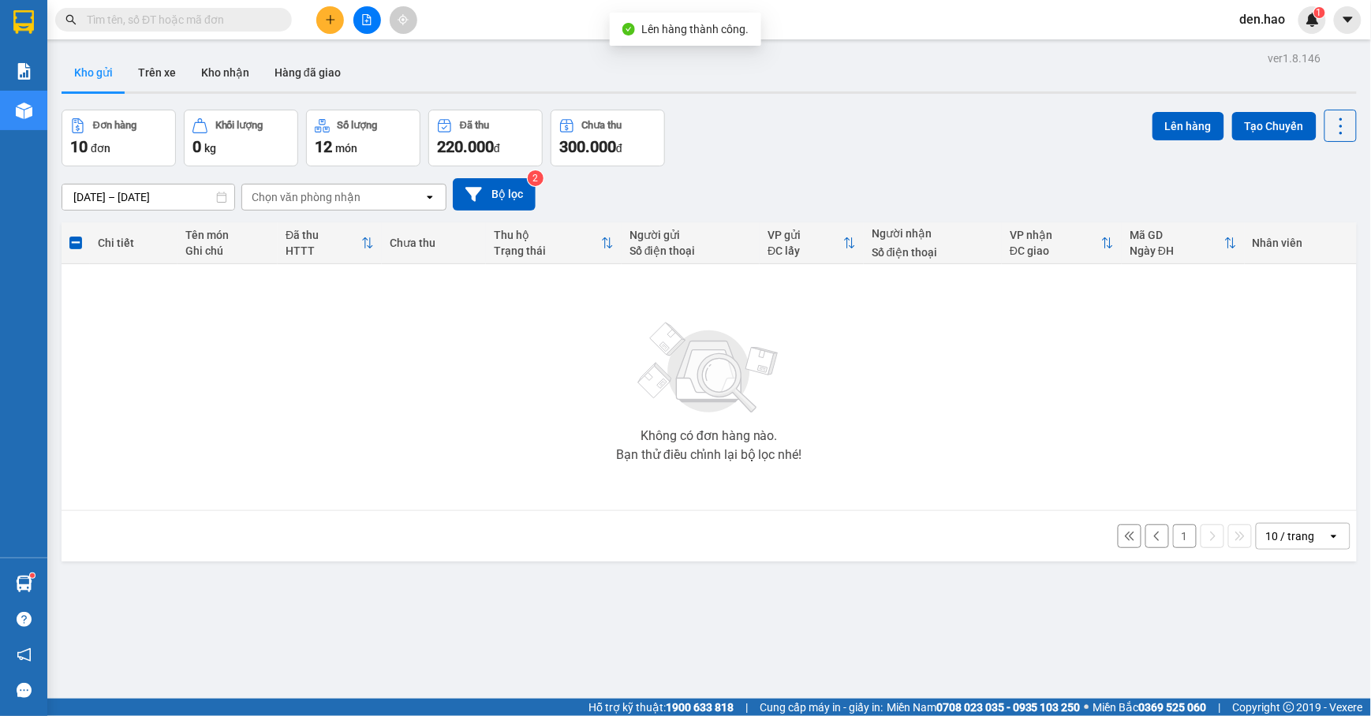
click at [1175, 535] on button "1" at bounding box center [1185, 537] width 24 height 24
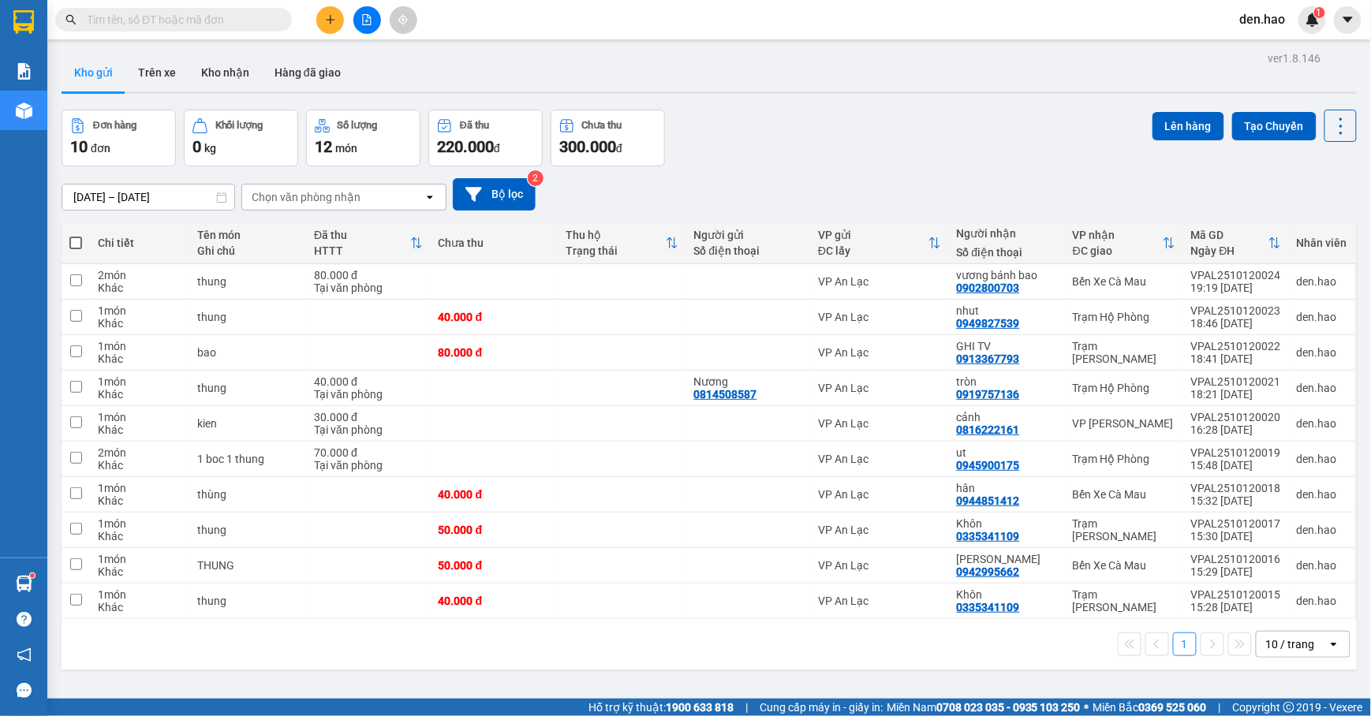
click at [80, 238] on span at bounding box center [75, 243] width 13 height 13
click at [76, 235] on input "checkbox" at bounding box center [76, 235] width 0 height 0
checkbox input "true"
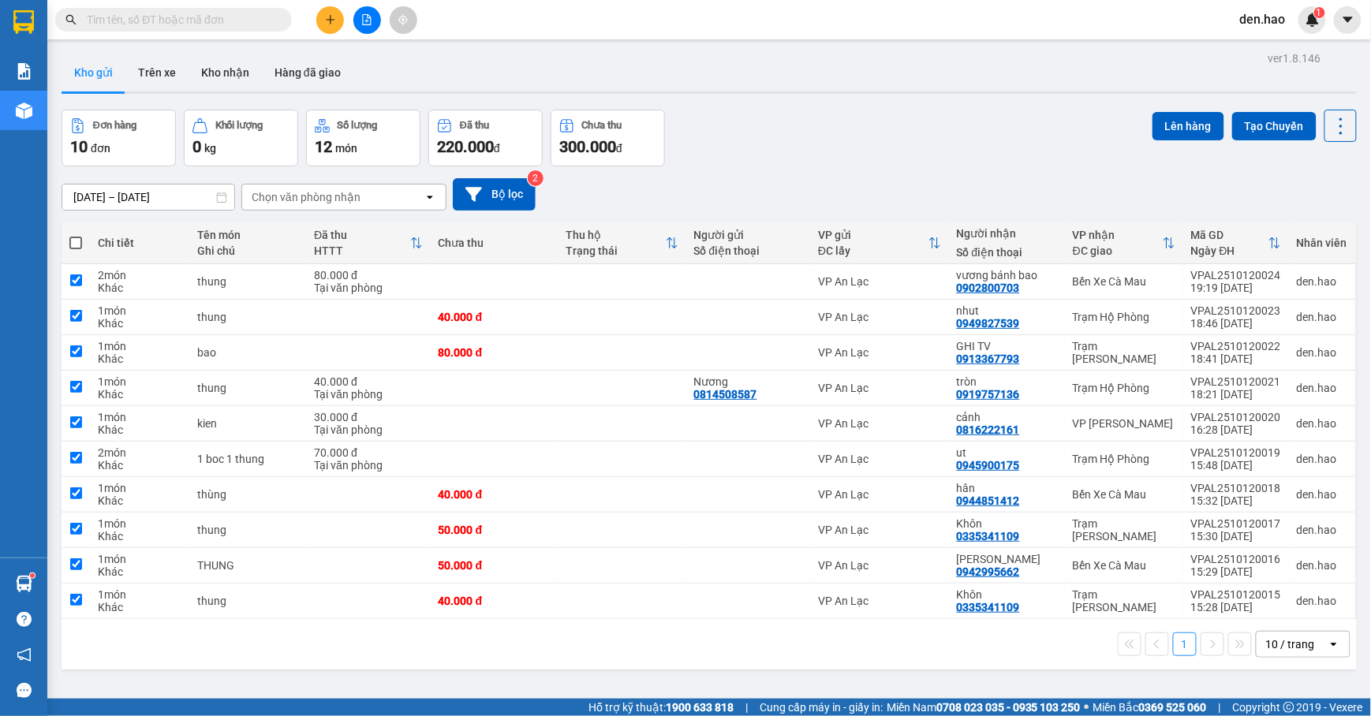
checkbox input "true"
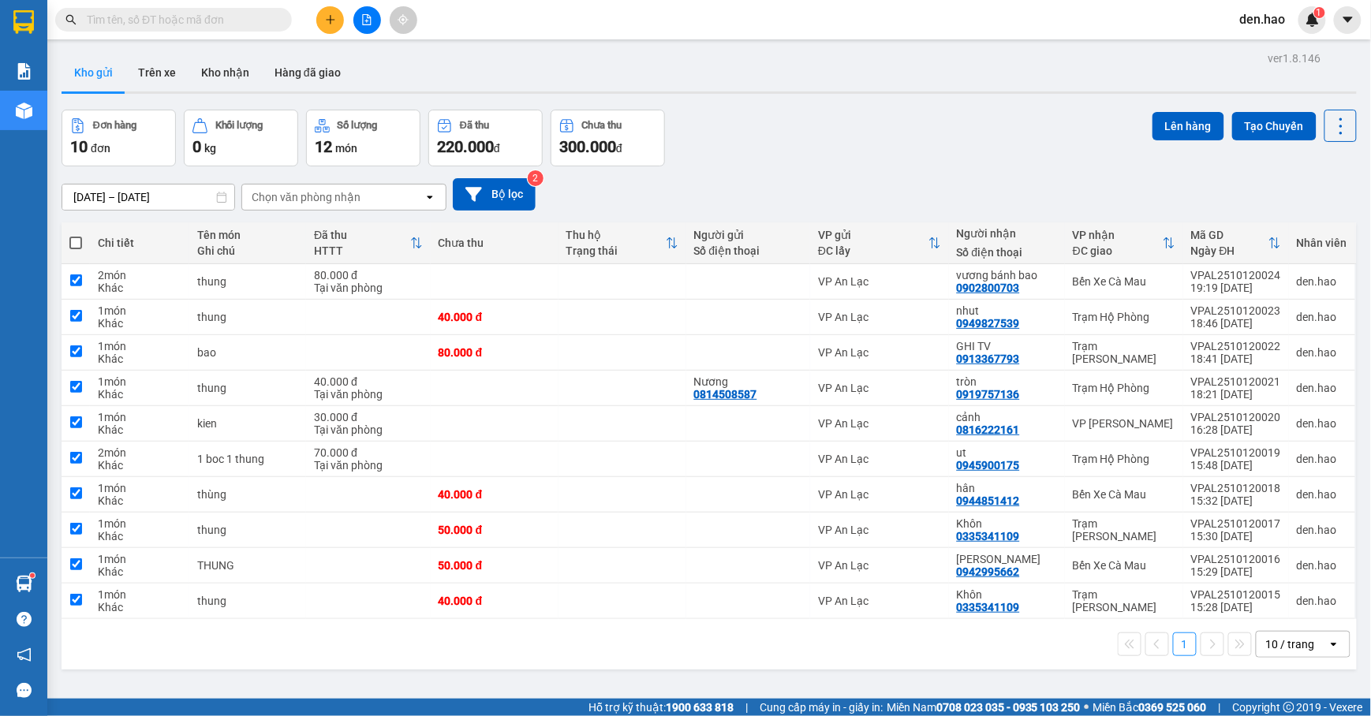
checkbox input "true"
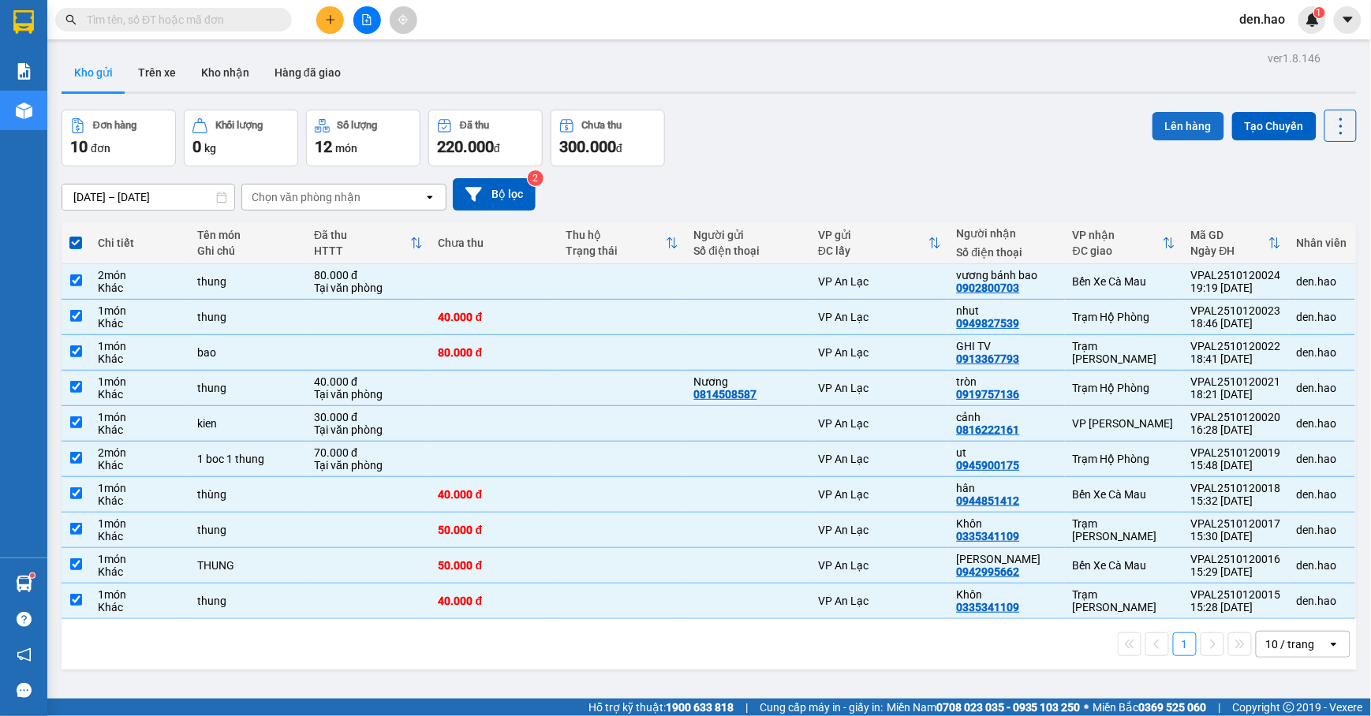
click at [1161, 129] on button "Lên hàng" at bounding box center [1189, 126] width 72 height 28
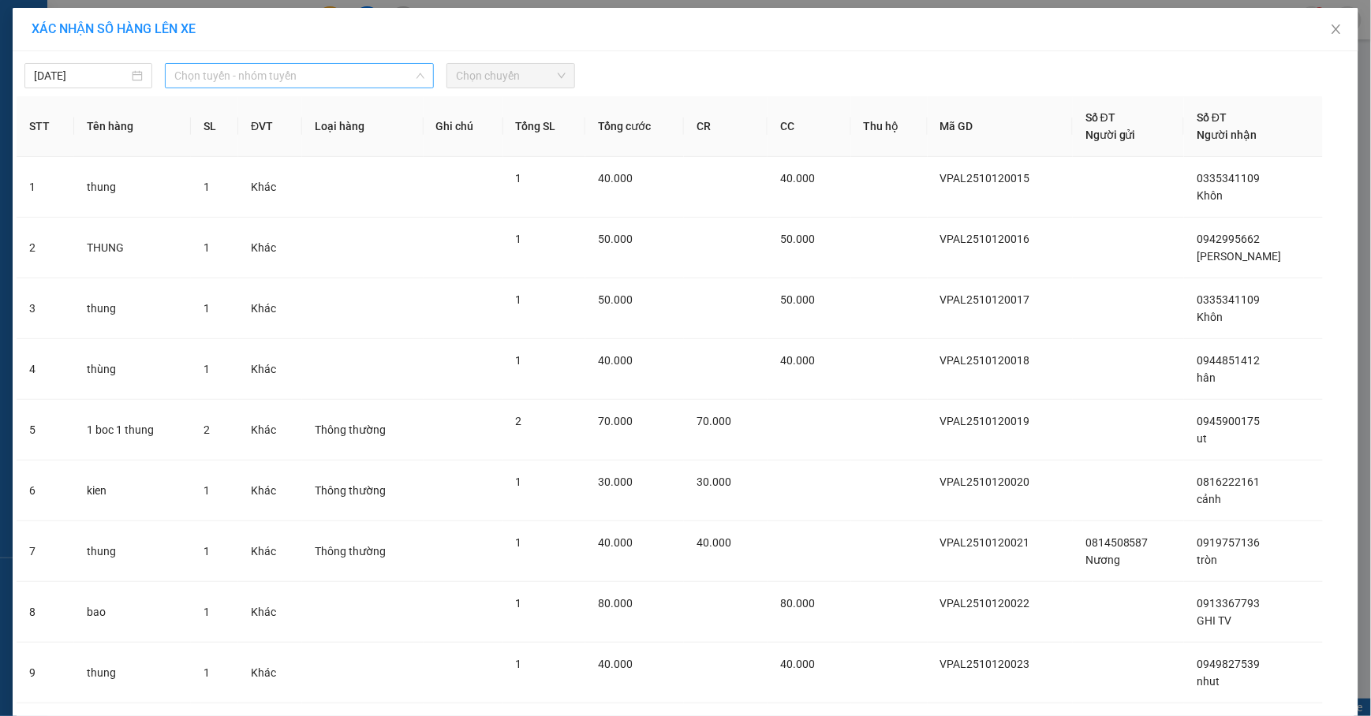
click at [383, 80] on span "Chọn tuyến - nhóm tuyến" at bounding box center [299, 76] width 250 height 24
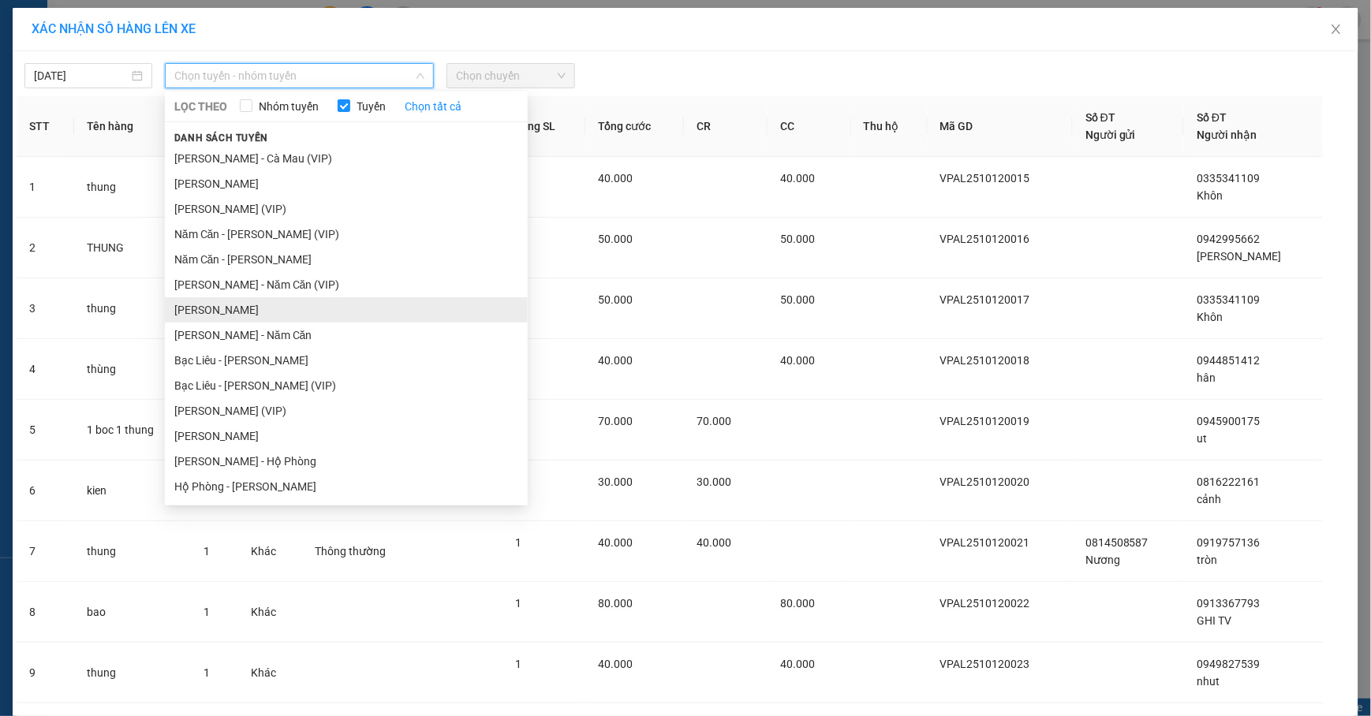
click at [271, 307] on li "[PERSON_NAME]" at bounding box center [346, 309] width 363 height 25
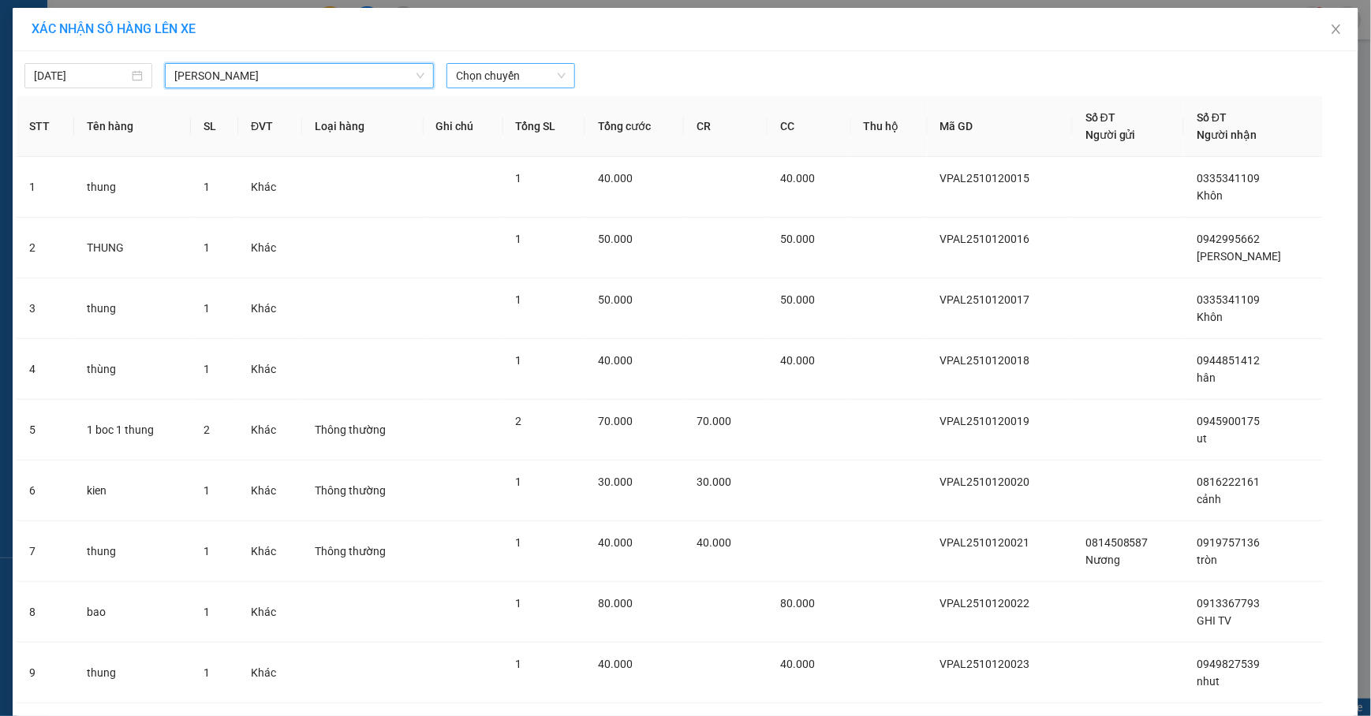
click at [534, 73] on span "Chọn chuyến" at bounding box center [510, 76] width 109 height 24
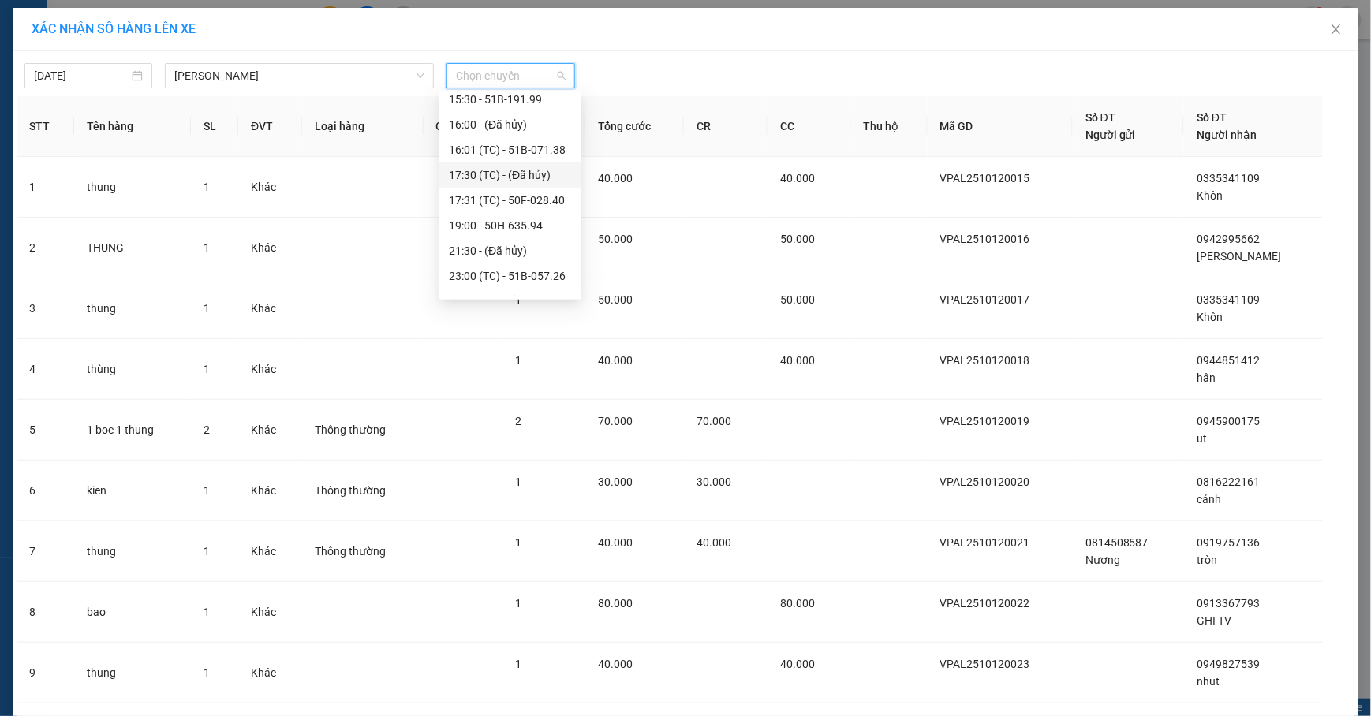
scroll to position [429, 0]
click at [533, 184] on div "19:00 - 50H-635.94" at bounding box center [510, 182] width 123 height 17
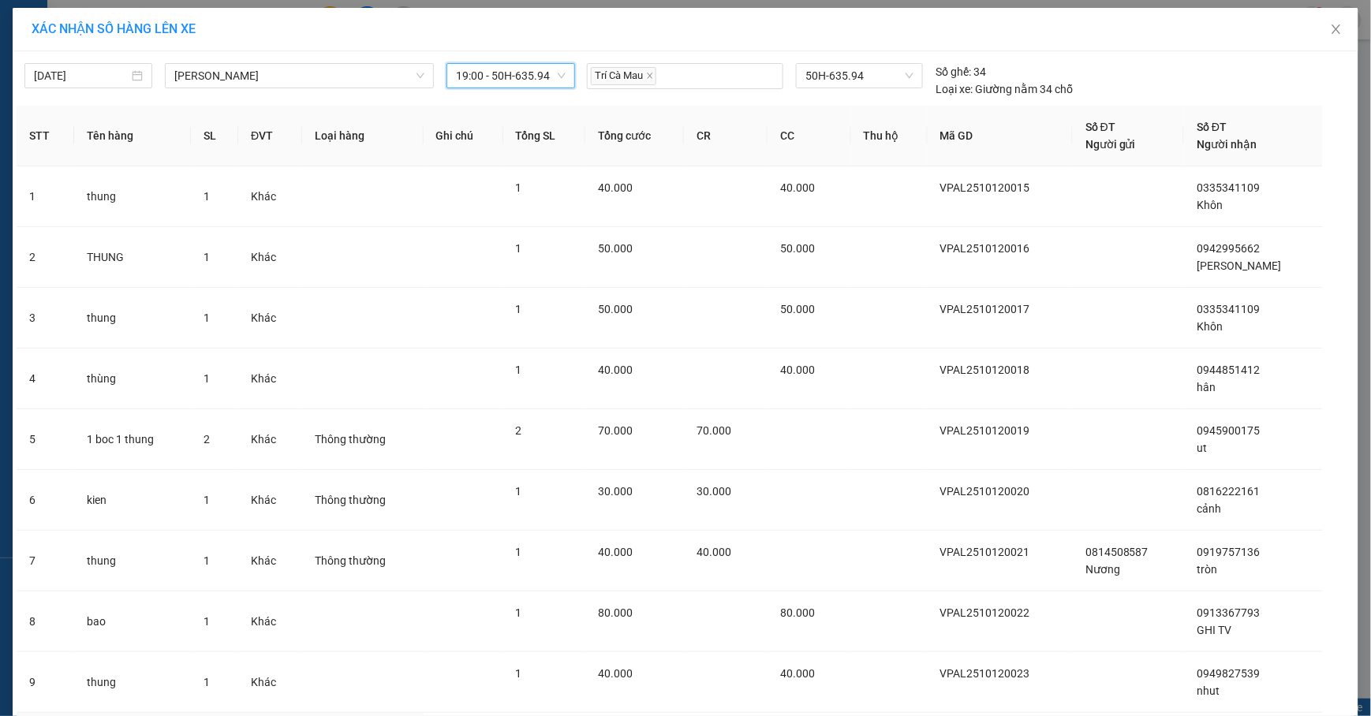
scroll to position [177, 0]
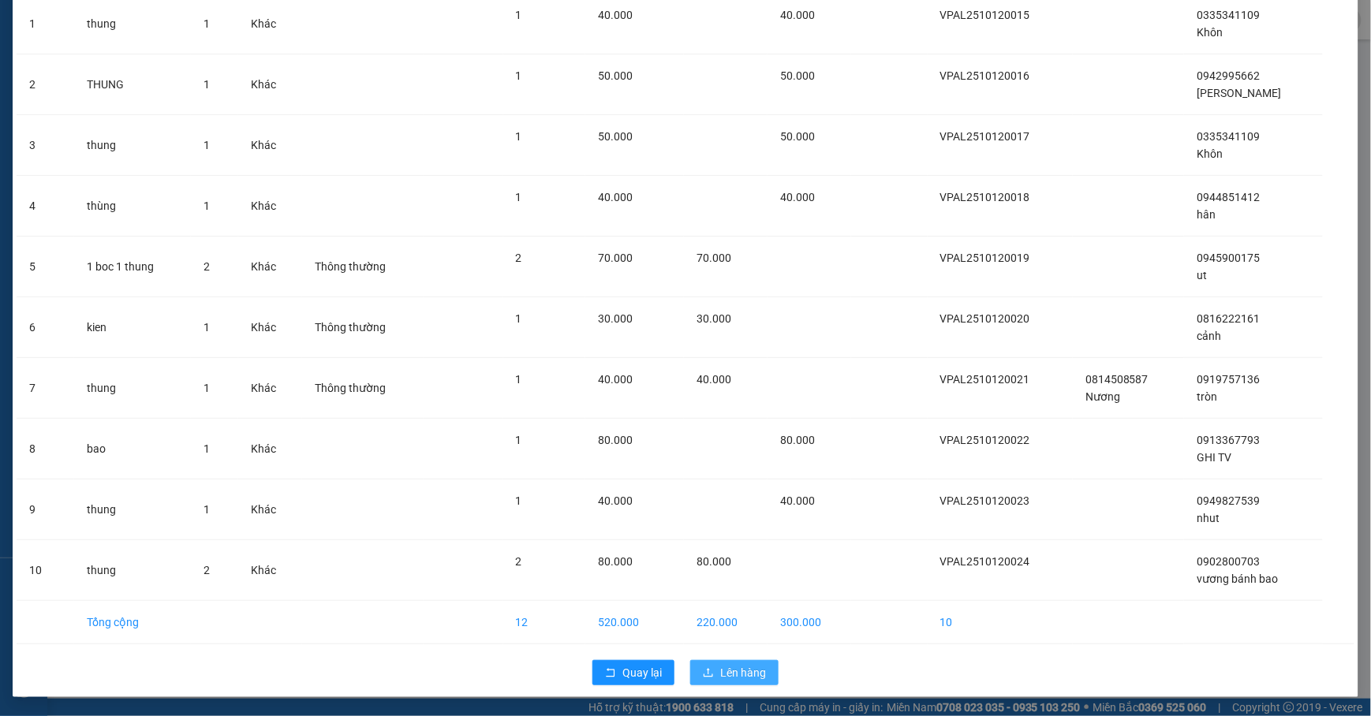
click at [736, 667] on span "Lên hàng" at bounding box center [743, 672] width 46 height 17
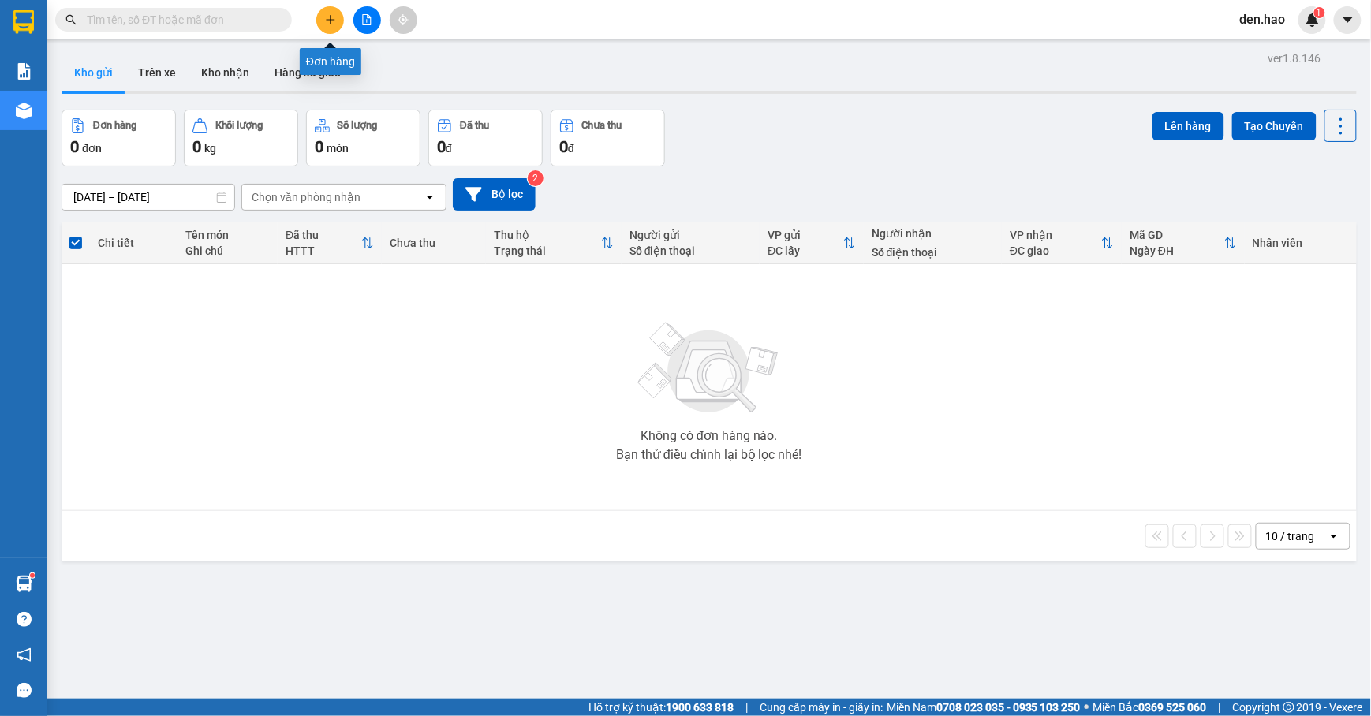
click at [328, 20] on icon "plus" at bounding box center [330, 19] width 9 height 1
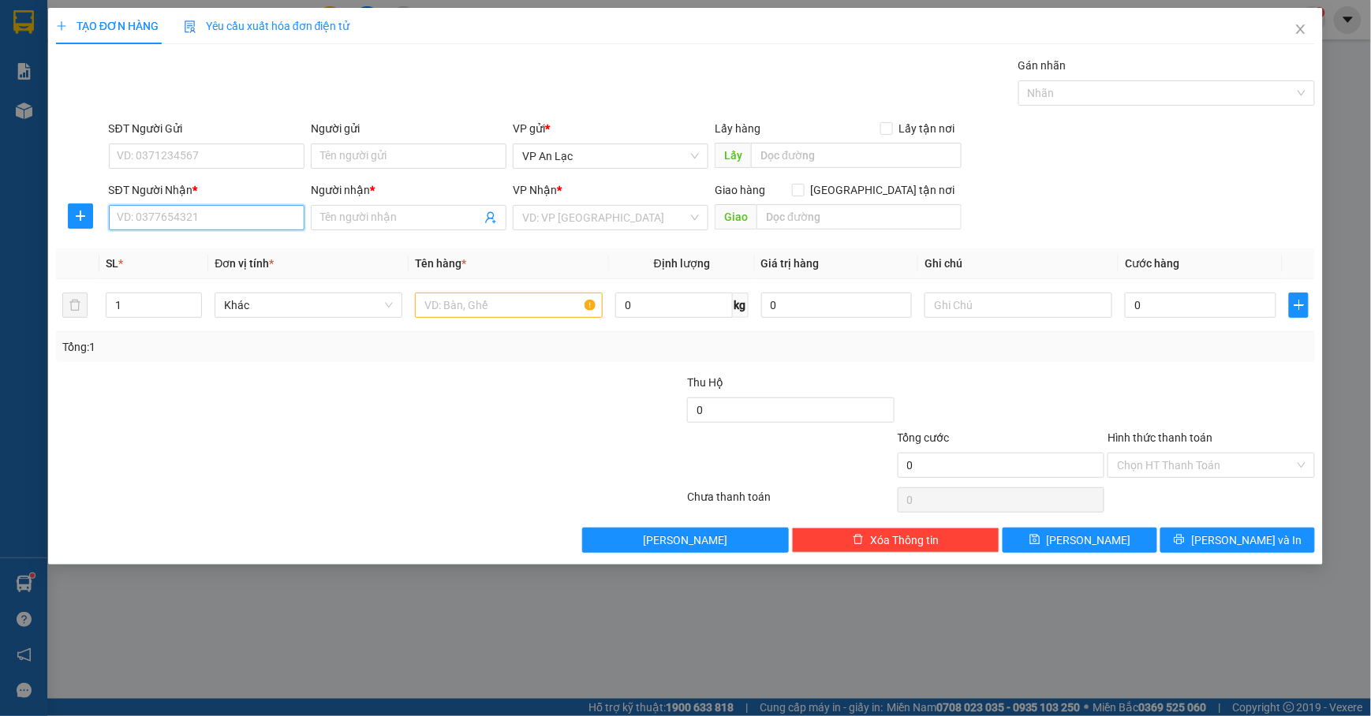
click at [275, 230] on input "SĐT Người Nhận *" at bounding box center [207, 217] width 196 height 25
click at [377, 229] on span at bounding box center [409, 217] width 196 height 25
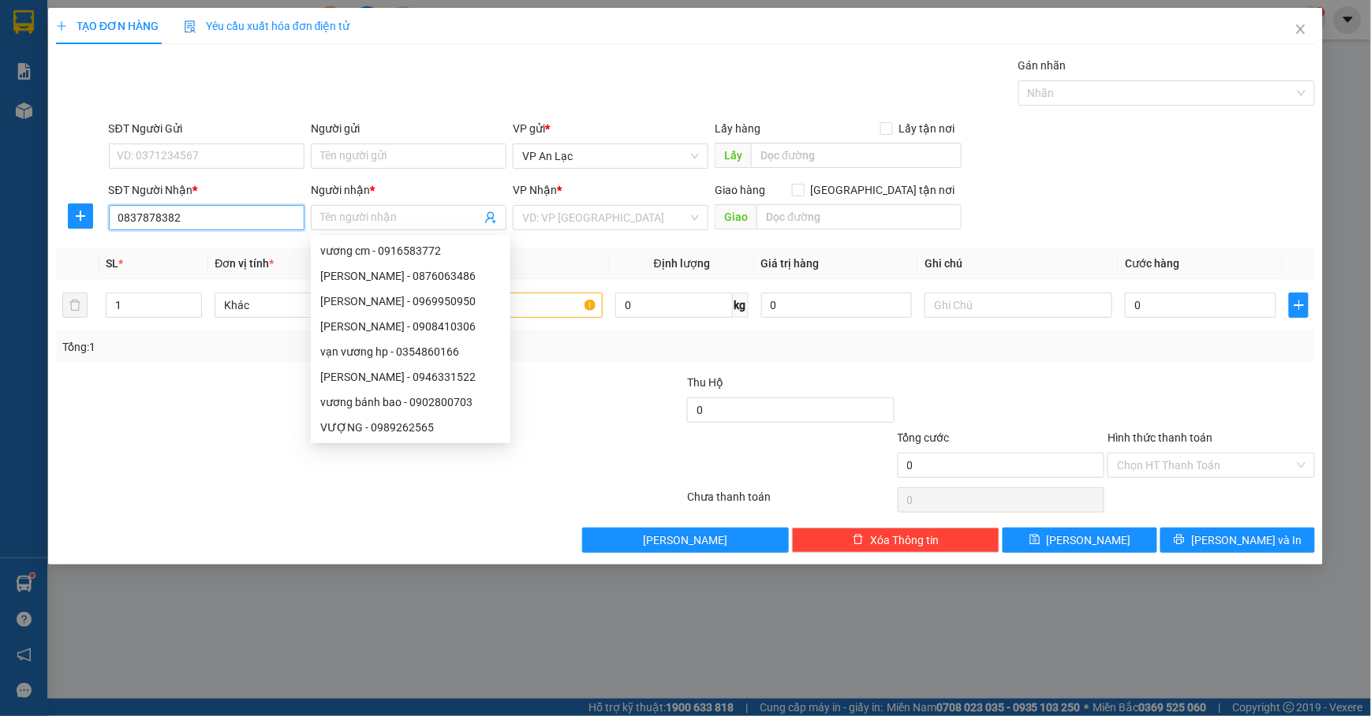
click at [146, 221] on input "0837878382" at bounding box center [207, 217] width 196 height 25
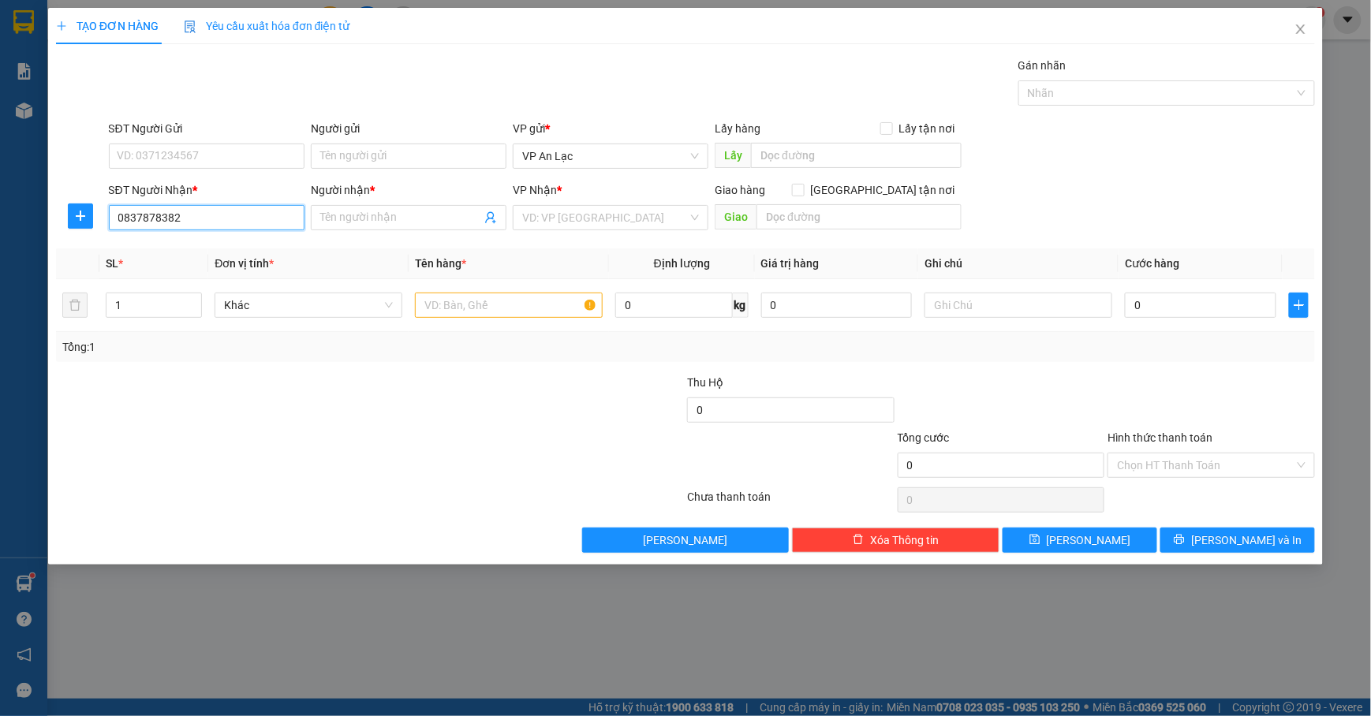
click at [140, 221] on input "0837878382" at bounding box center [207, 217] width 196 height 25
click at [142, 221] on input "083878382" at bounding box center [207, 217] width 196 height 25
click at [166, 215] on input "08387878382" at bounding box center [207, 217] width 196 height 25
type input "0838787382"
click at [212, 256] on div "0838787382 - ĐA" at bounding box center [206, 250] width 177 height 17
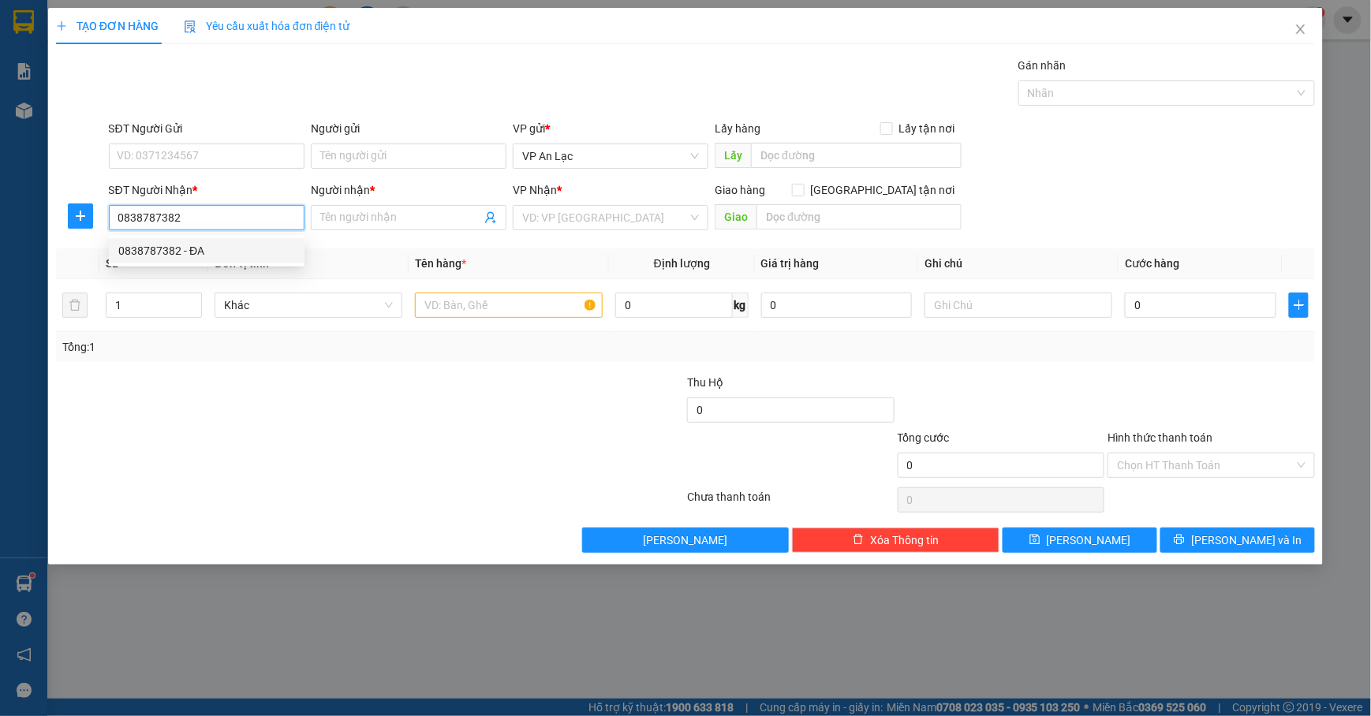
type input "ĐA"
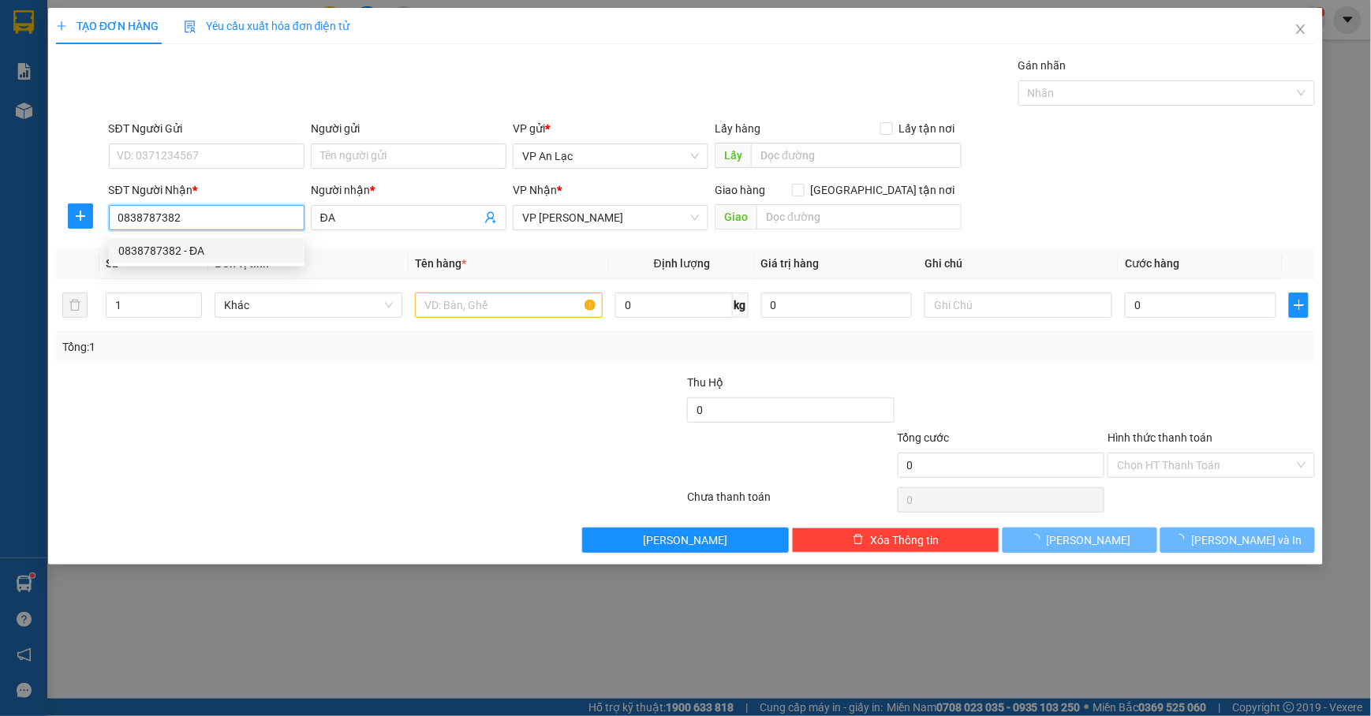
type input "40.000"
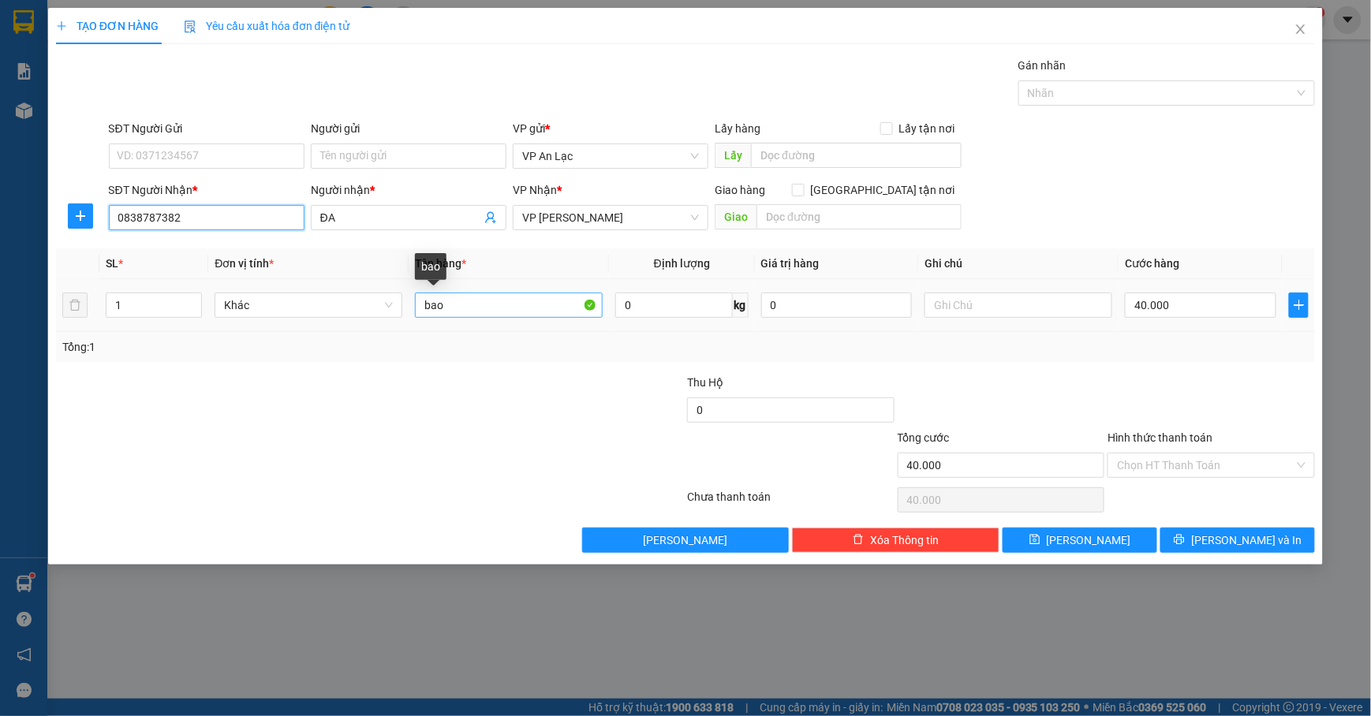
type input "0838787382"
click at [496, 301] on input "bao" at bounding box center [509, 305] width 188 height 25
type input "b"
type input "thùng"
click at [1188, 316] on input "40.000" at bounding box center [1200, 305] width 151 height 25
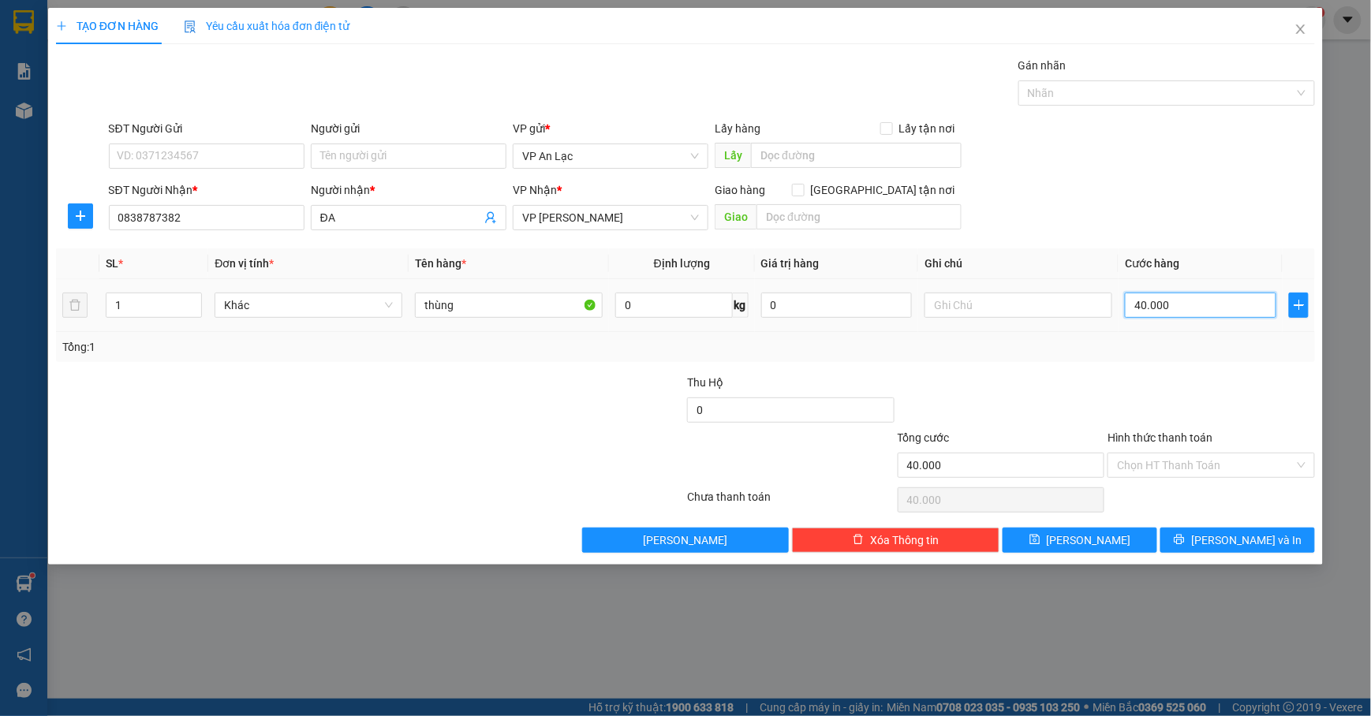
click at [1188, 316] on input "40.000" at bounding box center [1200, 305] width 151 height 25
click at [1210, 407] on div at bounding box center [1211, 401] width 211 height 55
click at [1218, 466] on input "Hình thức thanh toán" at bounding box center [1206, 466] width 178 height 24
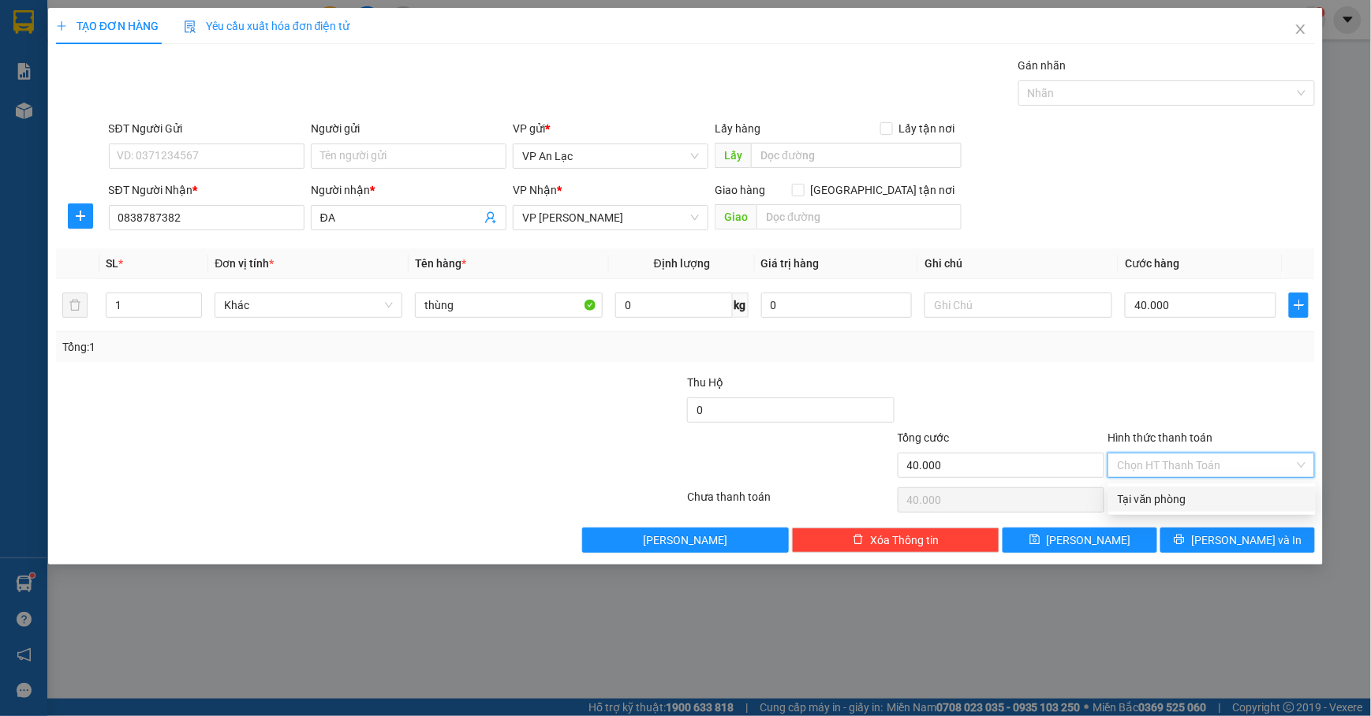
click at [1232, 499] on div "Tại văn phòng" at bounding box center [1212, 499] width 189 height 17
type input "0"
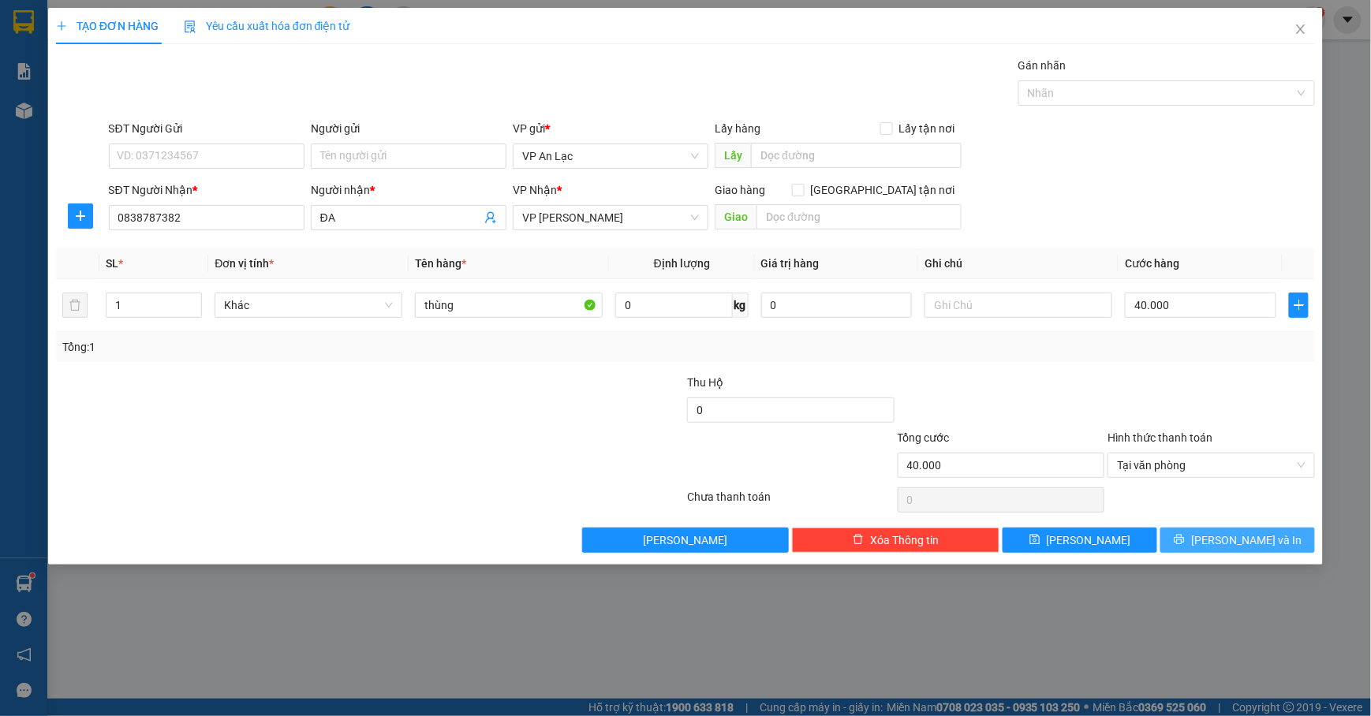
click at [1229, 532] on button "[PERSON_NAME] và In" at bounding box center [1238, 540] width 155 height 25
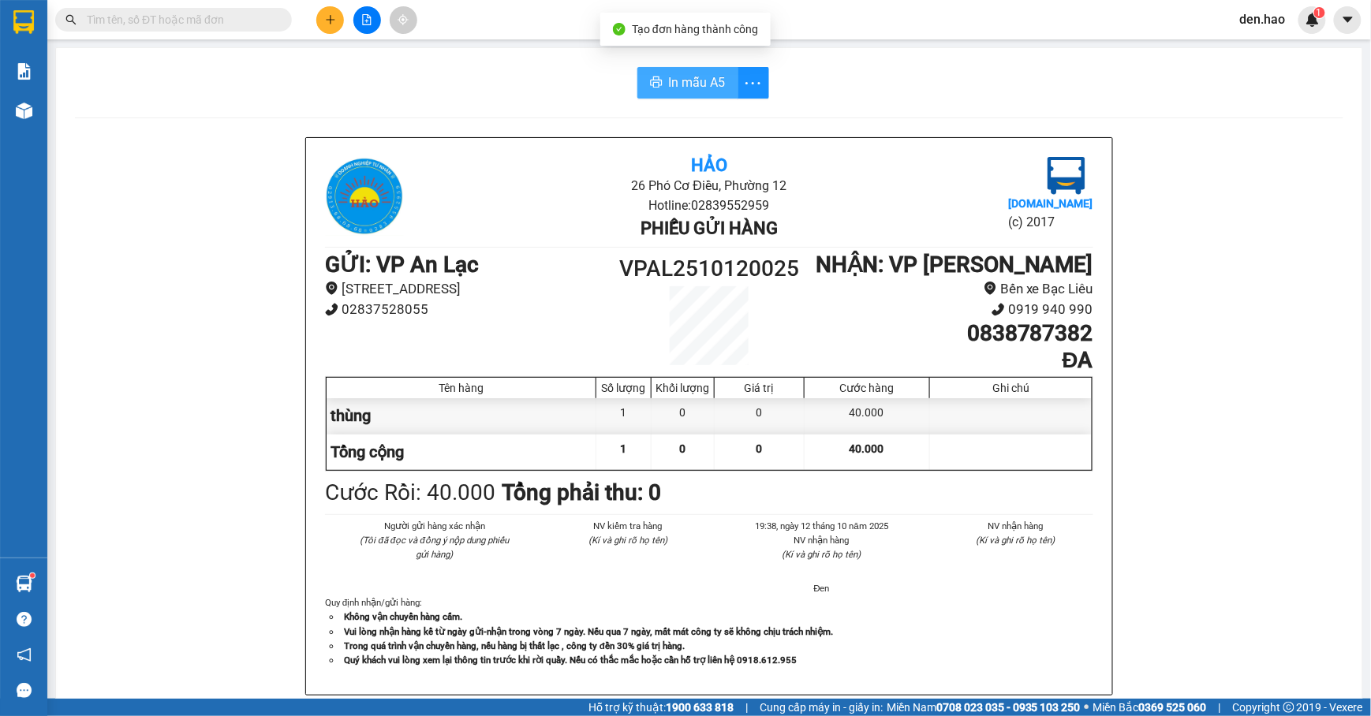
click at [683, 73] on span "In mẫu A5" at bounding box center [697, 83] width 57 height 20
click at [326, 16] on icon "plus" at bounding box center [330, 19] width 11 height 11
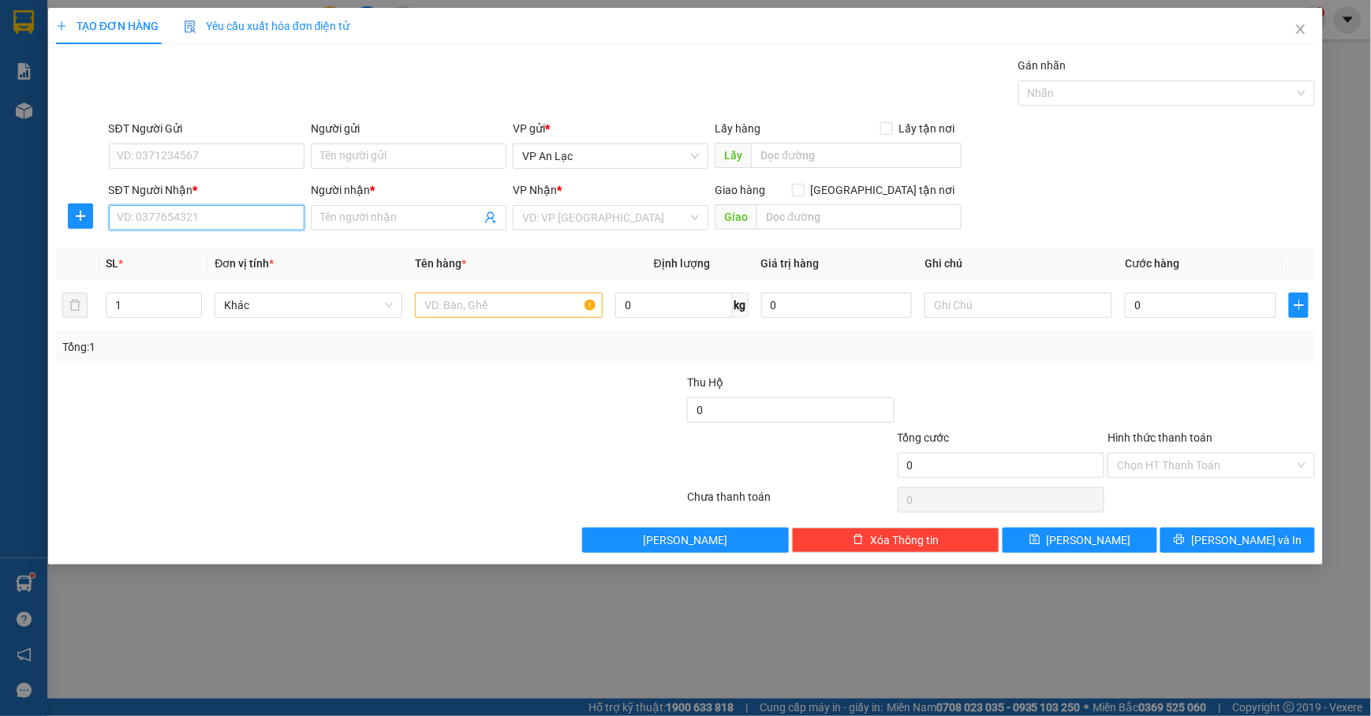
click at [267, 228] on input "SĐT Người Nhận *" at bounding box center [207, 217] width 196 height 25
click at [178, 252] on div "0916080141 - Định" at bounding box center [206, 250] width 177 height 17
type input "0916080141"
type input "Định"
type input "40.000"
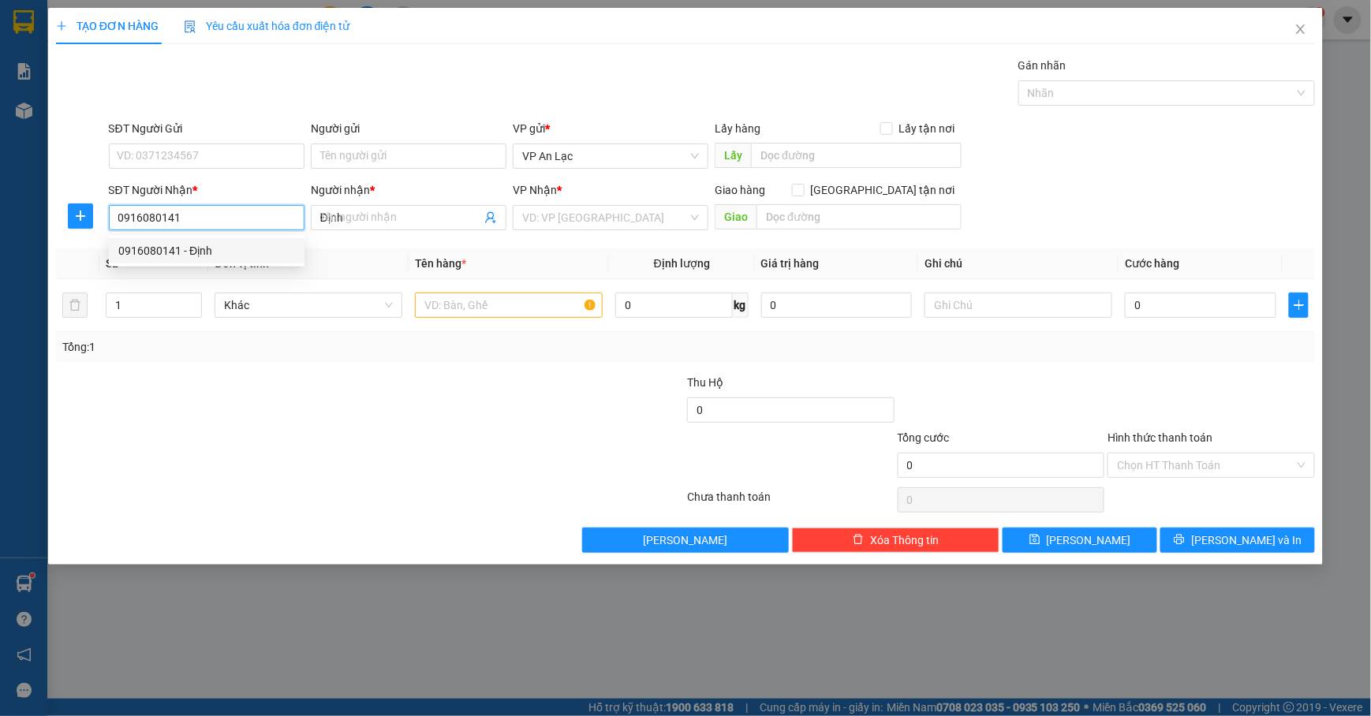
type input "40.000"
type input "0916080141"
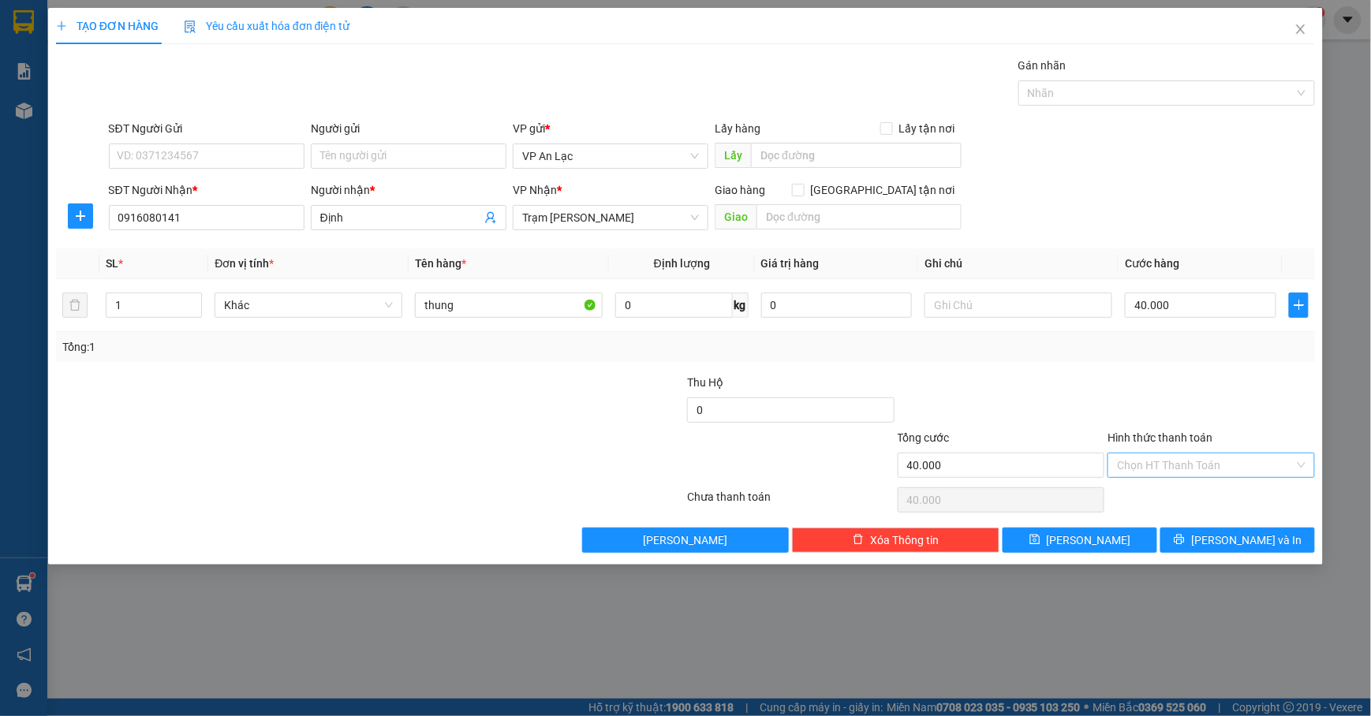
click at [1185, 469] on input "Hình thức thanh toán" at bounding box center [1206, 466] width 178 height 24
click at [1143, 497] on div "Tại văn phòng" at bounding box center [1212, 499] width 189 height 17
type input "0"
click at [1185, 545] on icon "printer" at bounding box center [1179, 539] width 11 height 11
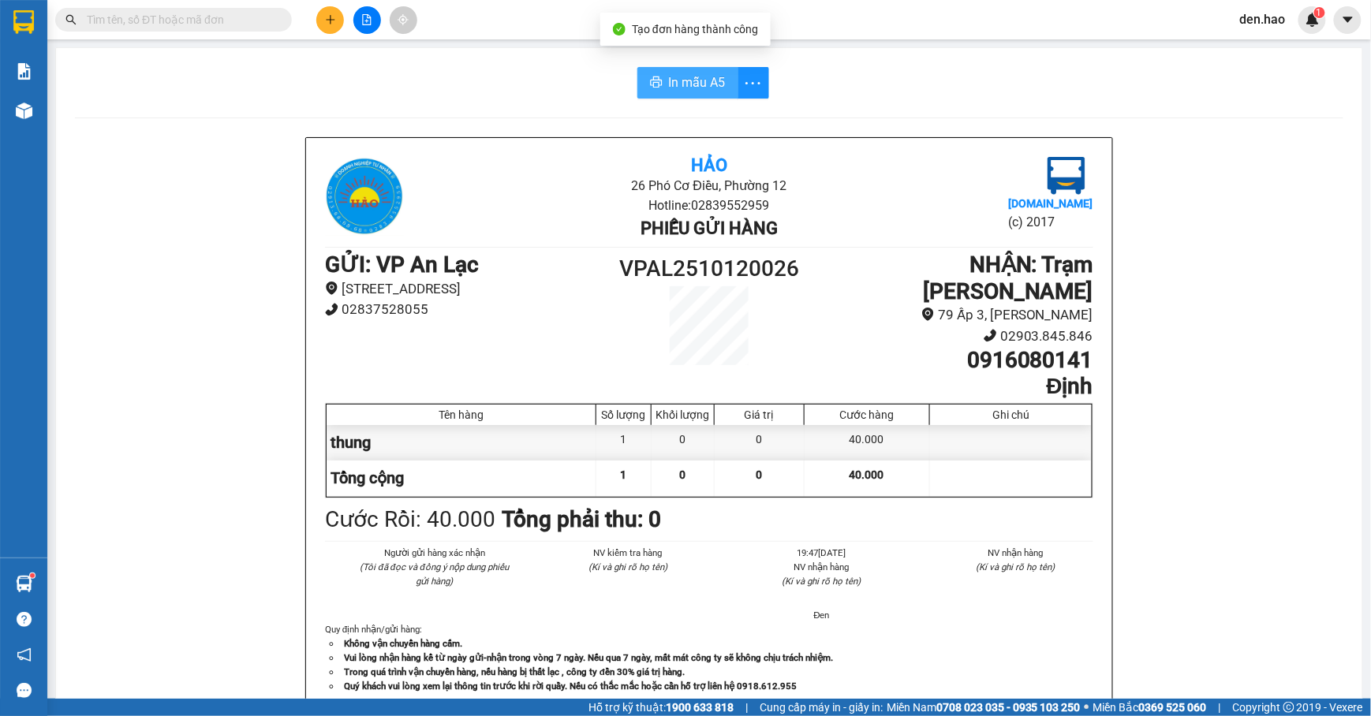
click at [720, 87] on button "In mẫu A5" at bounding box center [688, 83] width 101 height 32
click at [241, 11] on input "text" at bounding box center [180, 19] width 186 height 17
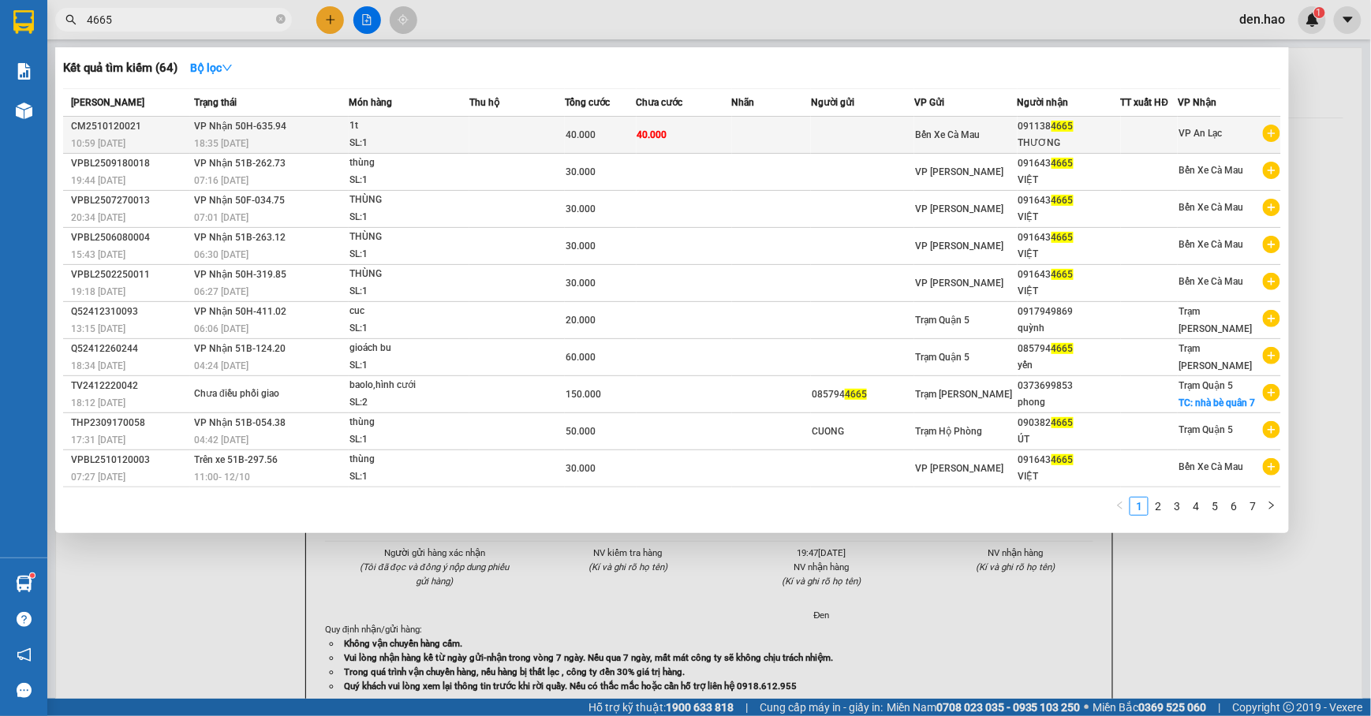
type input "4665"
click at [992, 134] on div "Bến Xe Cà Mau" at bounding box center [966, 134] width 102 height 17
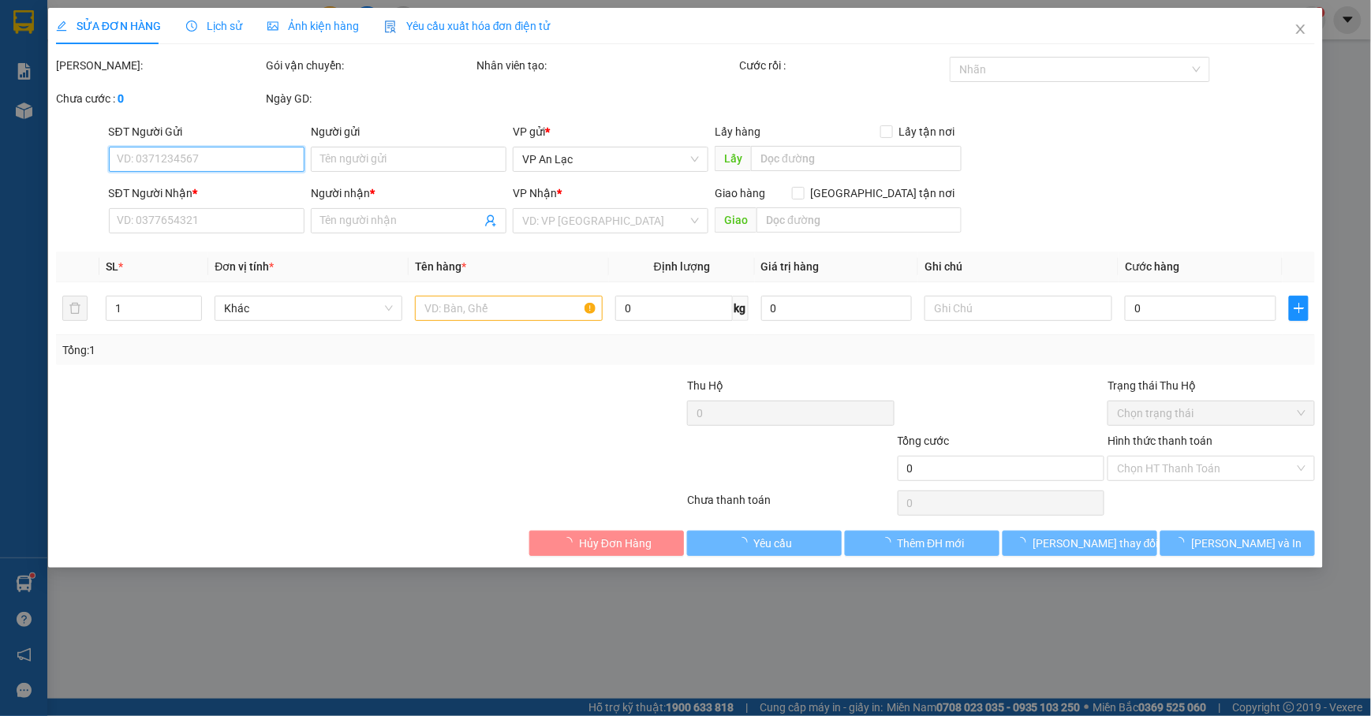
type input "0911384665"
type input "THƯƠNG"
type input "40.000"
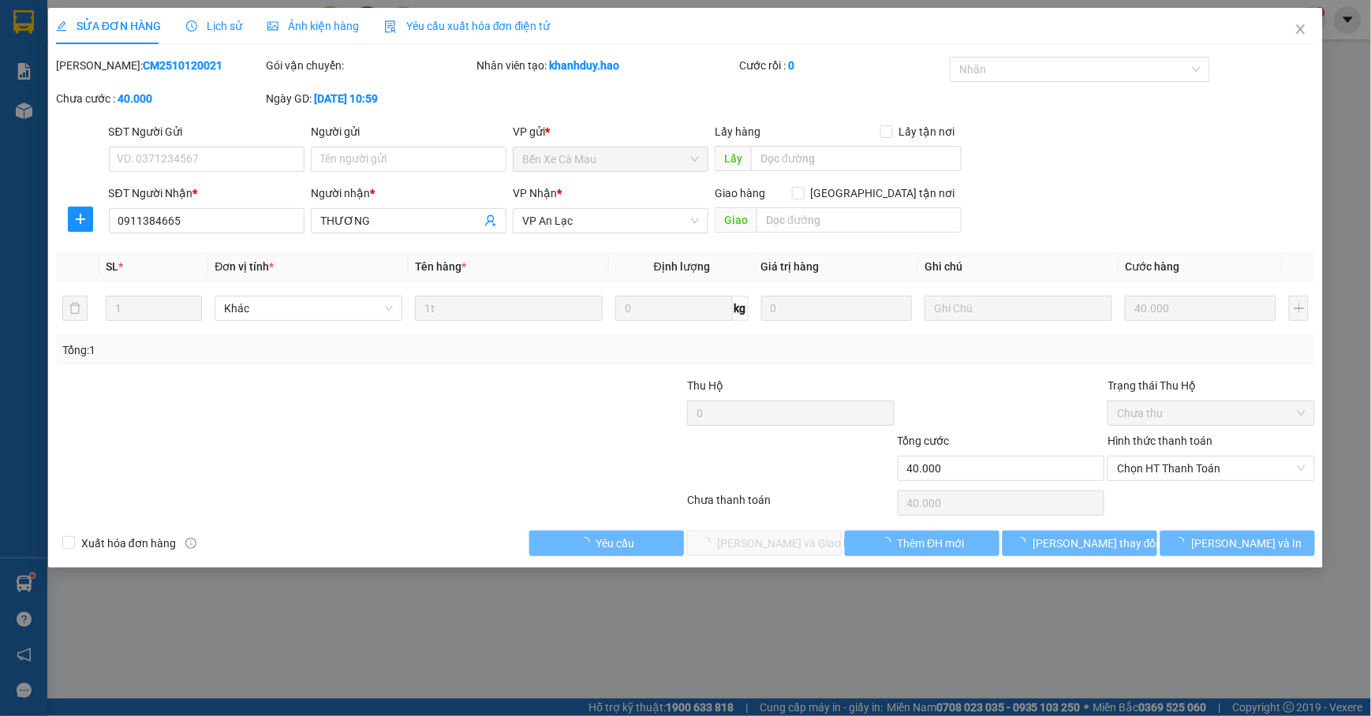
click at [268, 17] on div "Ảnh kiện hàng" at bounding box center [313, 25] width 92 height 17
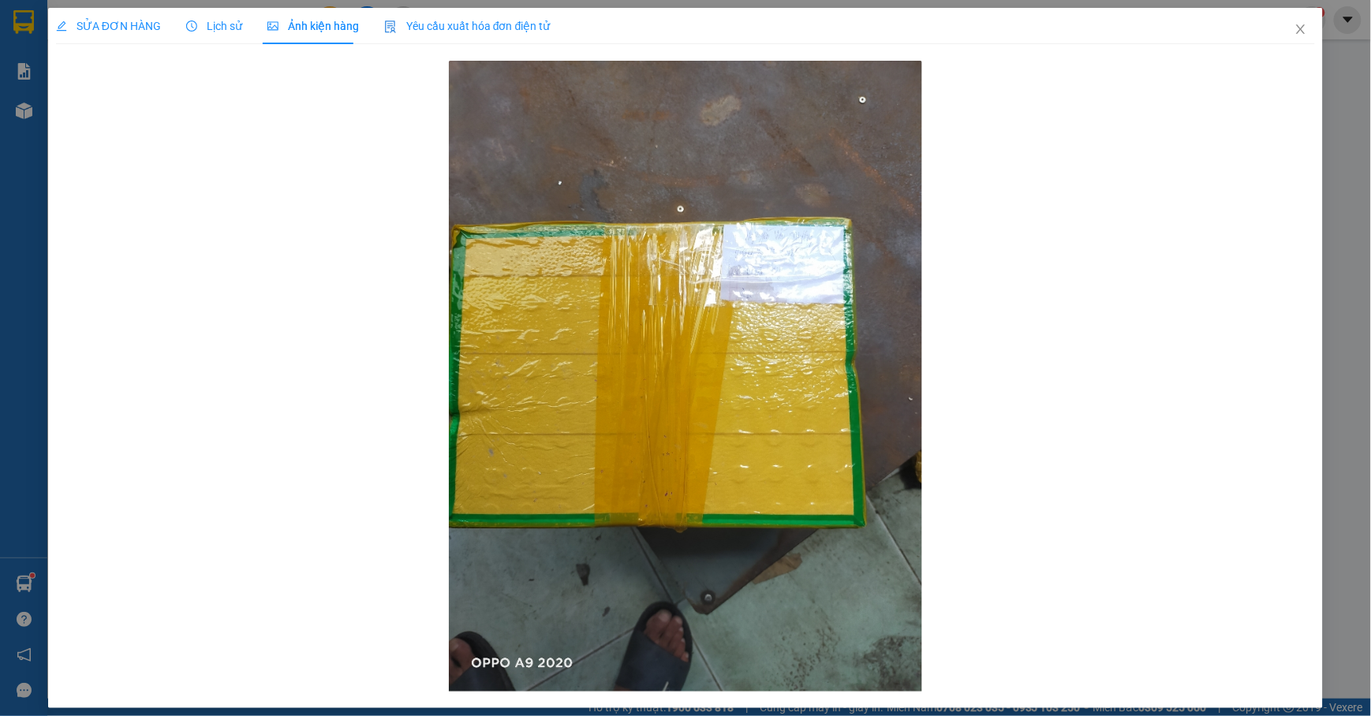
click at [121, 29] on span "SỬA ĐƠN HÀNG" at bounding box center [108, 26] width 105 height 13
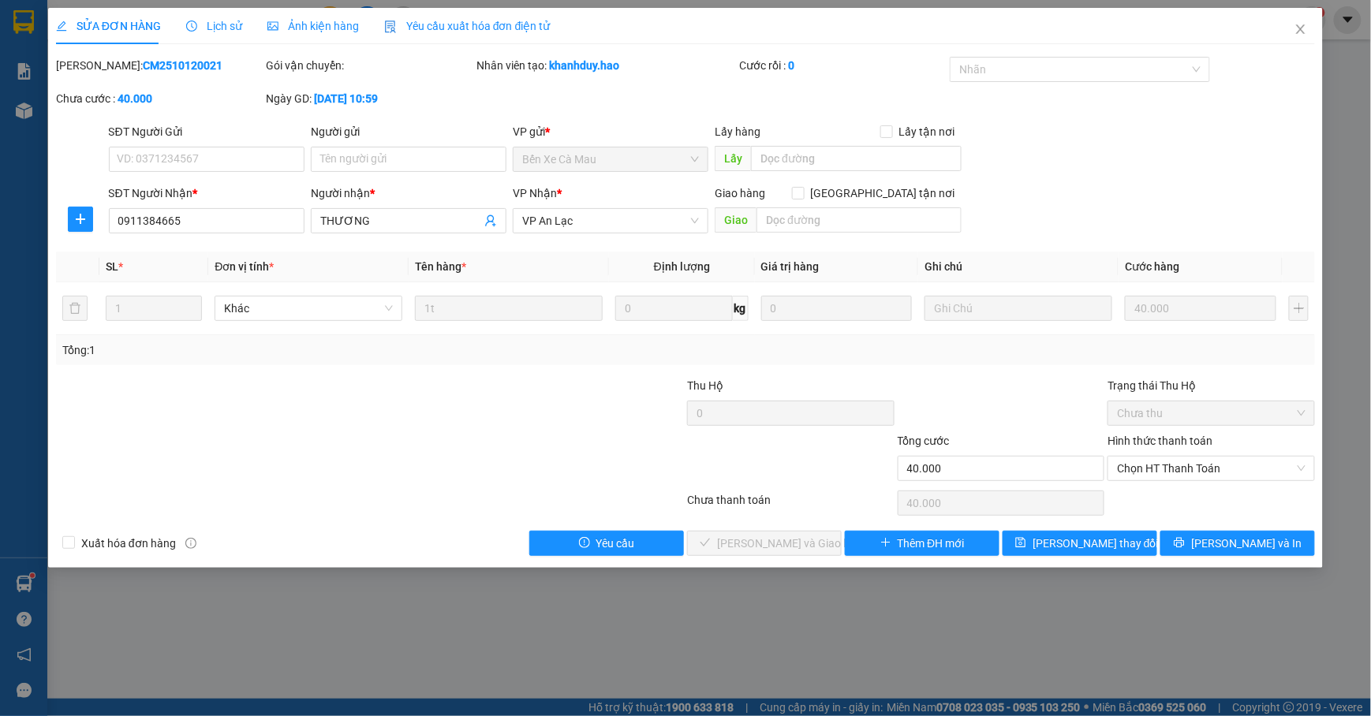
click at [222, 17] on div "Lịch sử" at bounding box center [214, 25] width 56 height 17
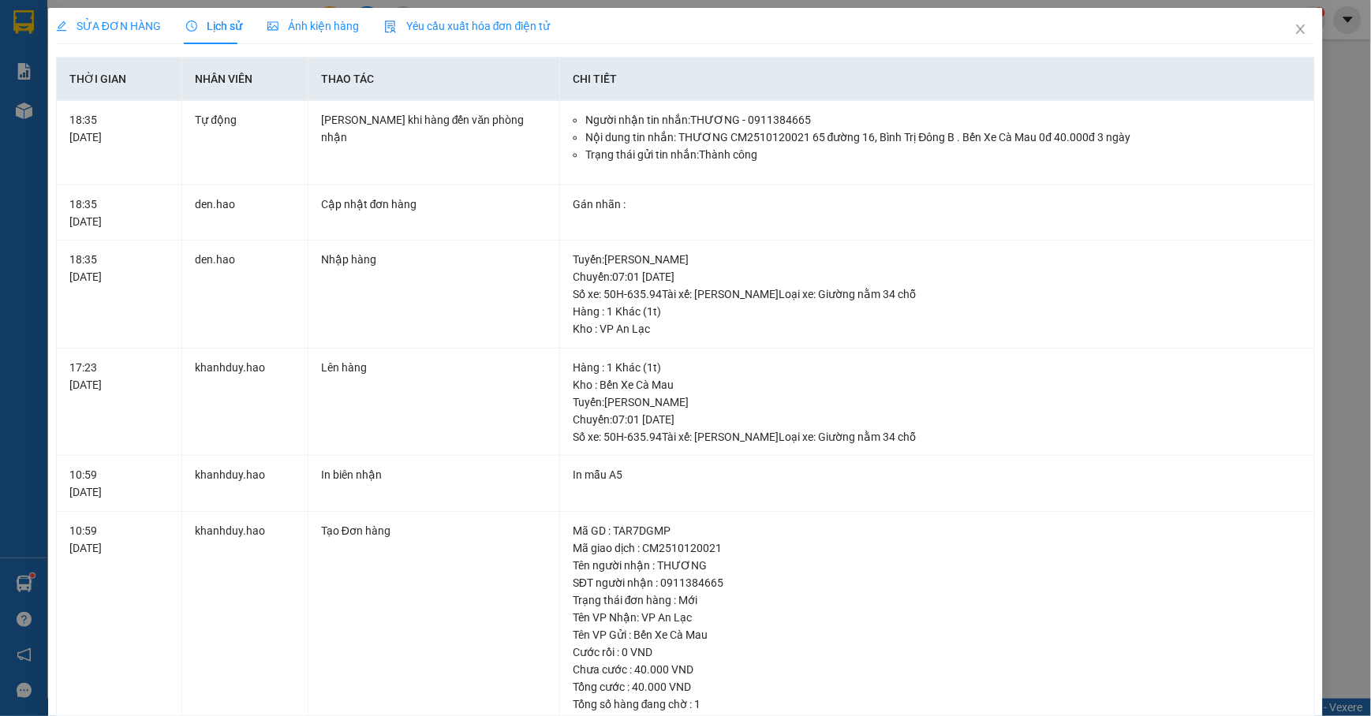
drag, startPoint x: 146, startPoint y: 22, endPoint x: 171, endPoint y: 30, distance: 26.5
click at [147, 21] on span "SỬA ĐƠN HÀNG" at bounding box center [108, 26] width 105 height 13
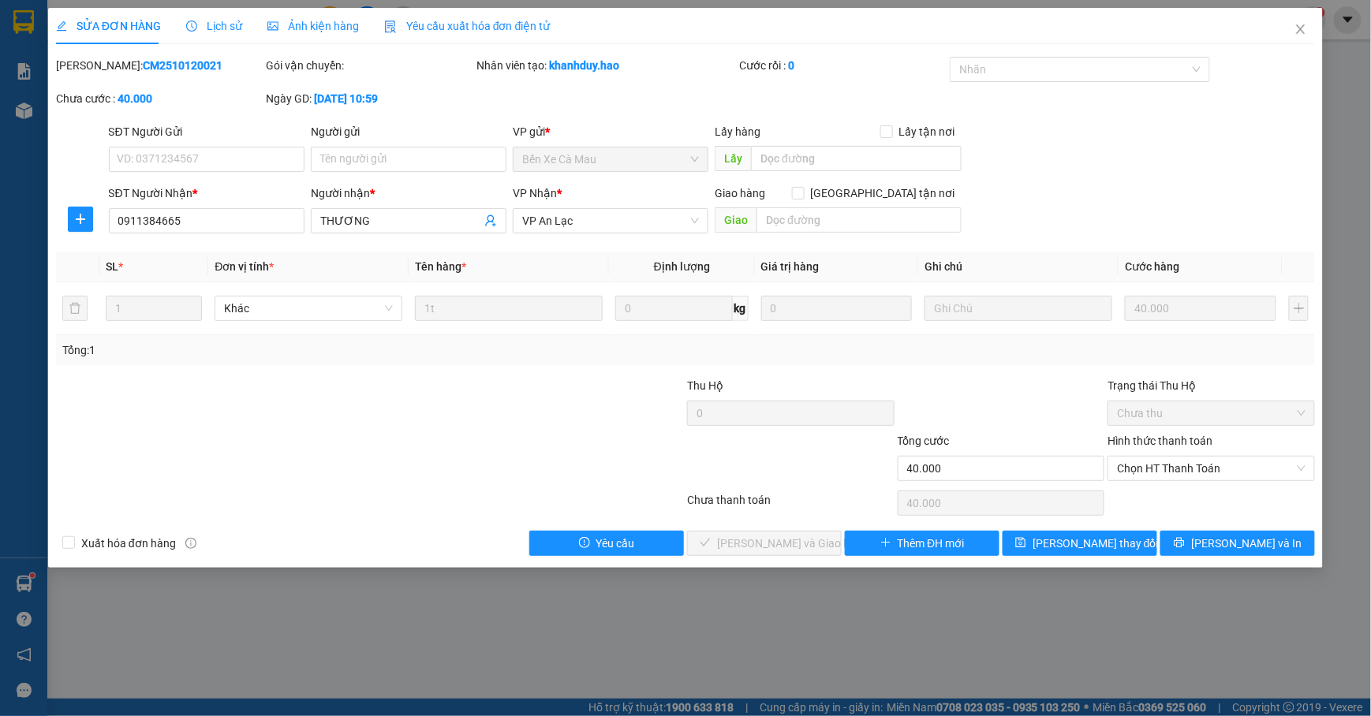
click at [333, 32] on span "Ảnh kiện hàng" at bounding box center [313, 26] width 92 height 13
